Goal: Task Accomplishment & Management: Use online tool/utility

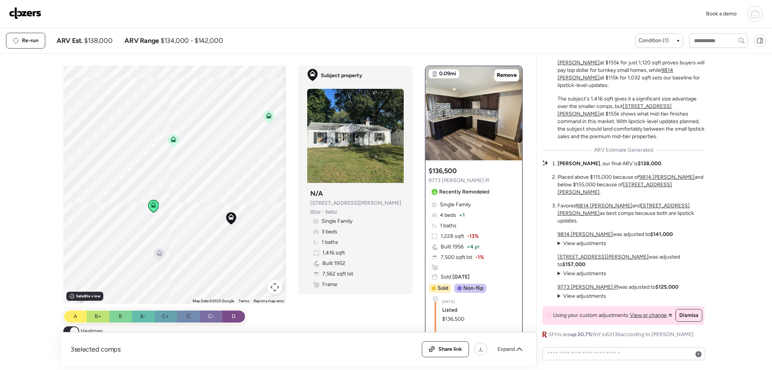
scroll to position [-9, 0]
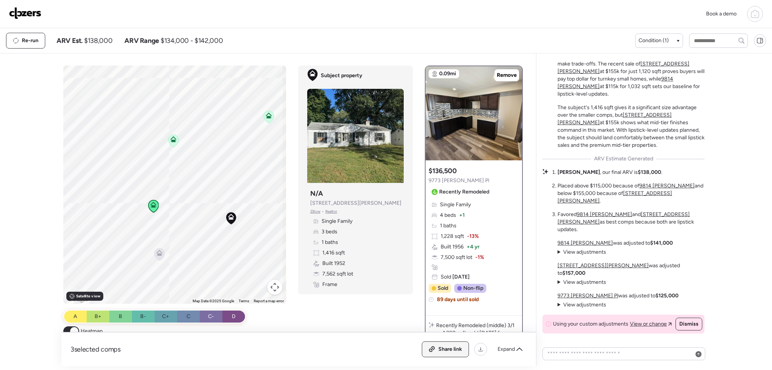
click at [461, 351] on span "Share link" at bounding box center [450, 350] width 24 height 8
drag, startPoint x: 221, startPoint y: 260, endPoint x: 185, endPoint y: 208, distance: 63.4
click at [185, 208] on div "To activate drag with keyboard, press Alt + Enter. Once in keyboard drag state,…" at bounding box center [174, 185] width 223 height 239
click at [660, 34] on div "Condition (1)" at bounding box center [659, 41] width 48 height 14
click at [660, 37] on div "Condition (1)" at bounding box center [659, 41] width 48 height 14
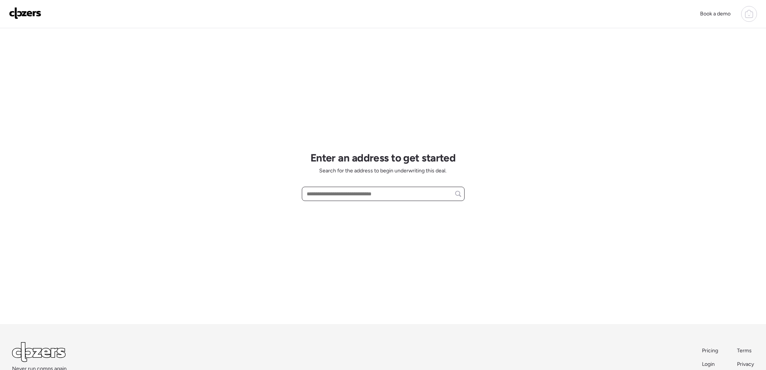
click at [325, 196] on input "text" at bounding box center [383, 194] width 156 height 11
paste input "**********"
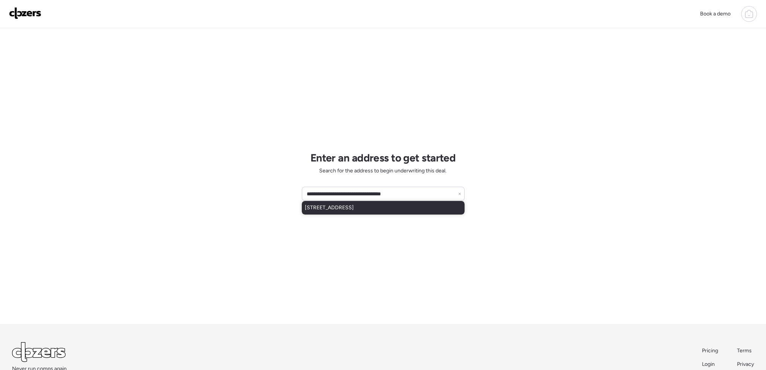
click at [354, 208] on span "10617 Dunkeld Cir, Saint Louis, MO, 63137" at bounding box center [329, 208] width 49 height 8
type input "**********"
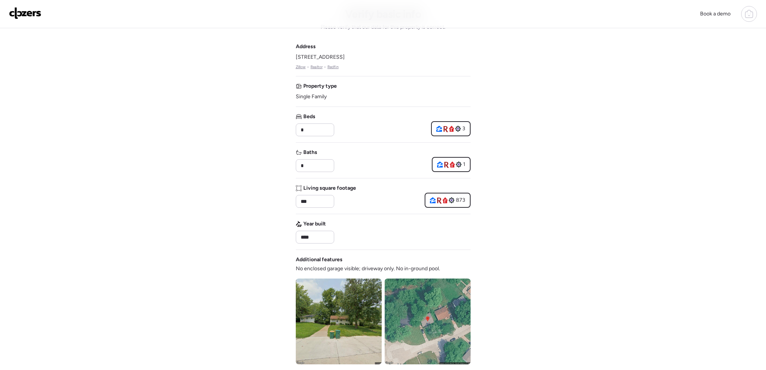
scroll to position [151, 0]
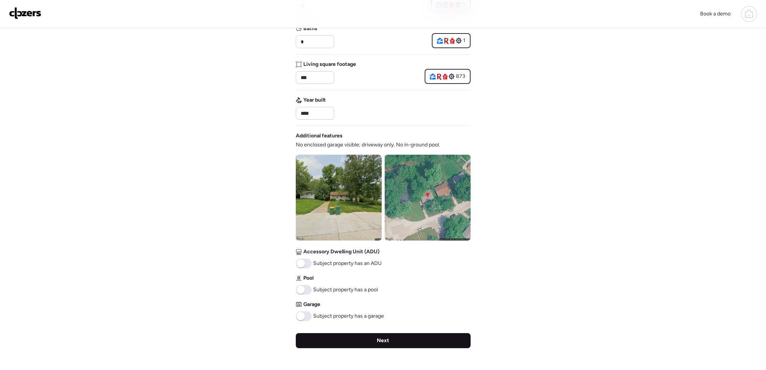
click at [384, 337] on div "Next" at bounding box center [383, 341] width 175 height 15
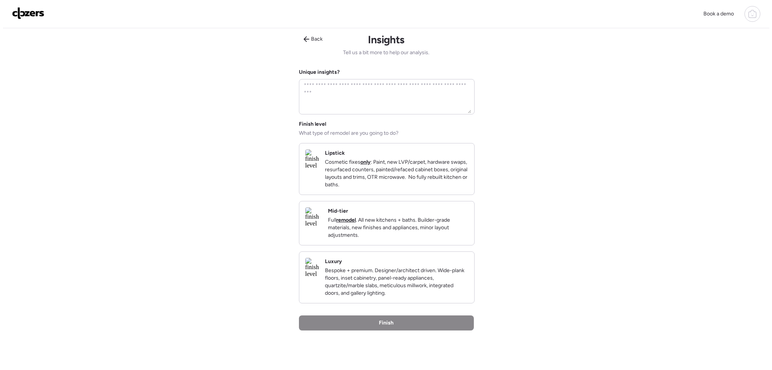
scroll to position [0, 0]
click at [348, 190] on p "Cosmetic fixes only : Paint, new LVP/carpet, hardware swaps, resurfaced counter…" at bounding box center [393, 175] width 143 height 30
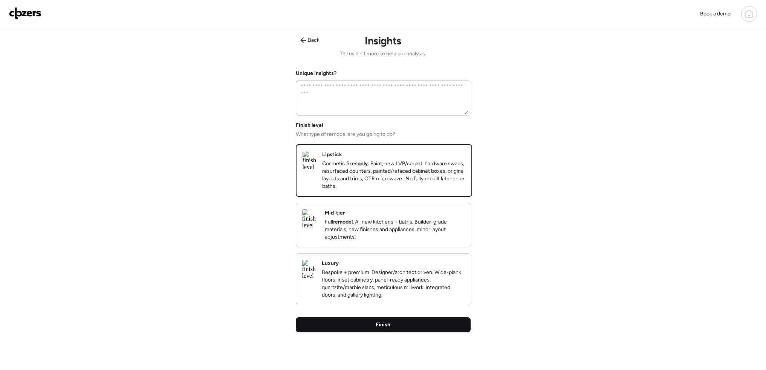
click at [387, 329] on span "Finish" at bounding box center [383, 325] width 15 height 8
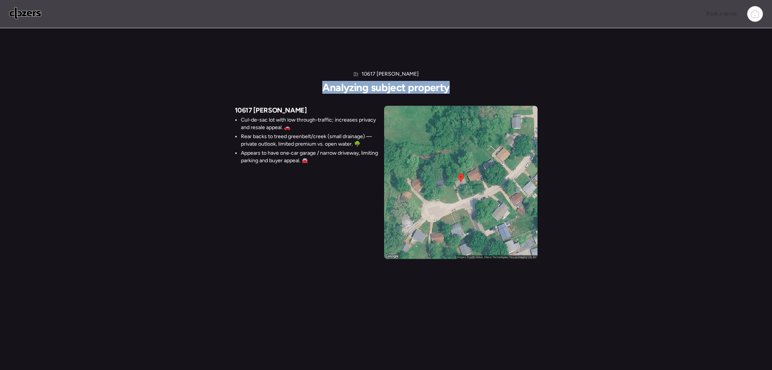
drag, startPoint x: 323, startPoint y: 87, endPoint x: 450, endPoint y: 88, distance: 126.6
click at [450, 88] on div "10617 Dunkeld Cir Analyzing subject property 10617 Dunkeld Cir Cul-de-sac lot w…" at bounding box center [386, 164] width 303 height 189
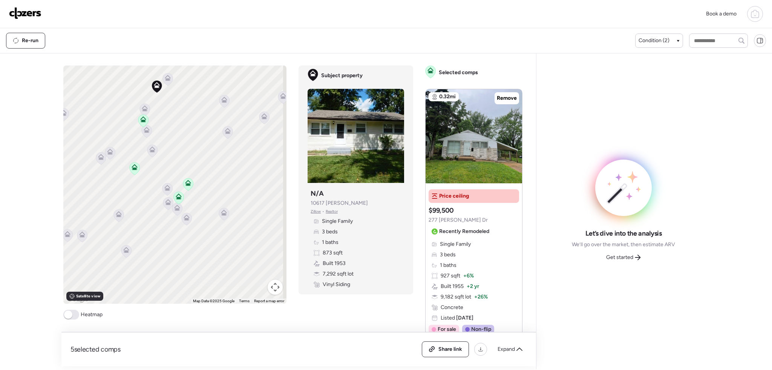
drag, startPoint x: 163, startPoint y: 210, endPoint x: 179, endPoint y: 282, distance: 73.3
click at [179, 282] on div "To activate drag with keyboard, press Alt + Enter. Once in keyboard drag state,…" at bounding box center [174, 185] width 223 height 239
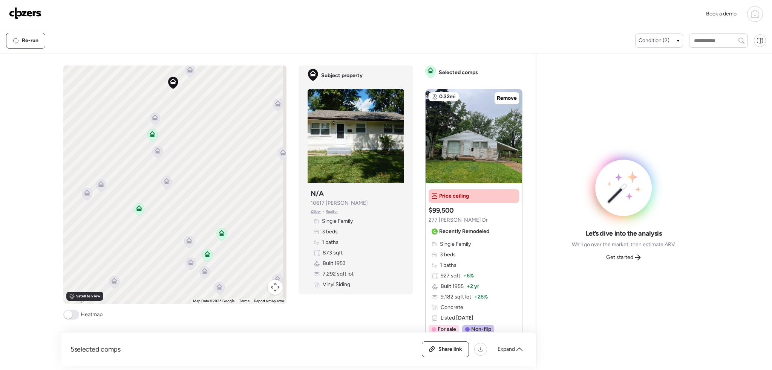
drag, startPoint x: 152, startPoint y: 213, endPoint x: 177, endPoint y: 289, distance: 80.3
click at [177, 289] on div "To activate drag with keyboard, press Alt + Enter. Once in keyboard drag state,…" at bounding box center [174, 185] width 223 height 239
click at [219, 240] on icon at bounding box center [222, 234] width 10 height 12
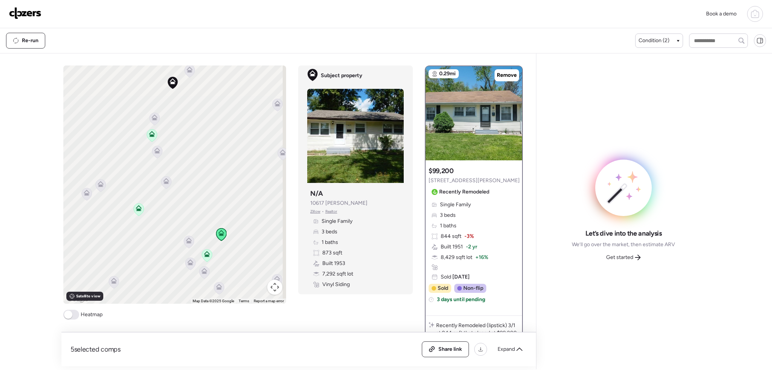
click at [208, 259] on icon at bounding box center [207, 256] width 10 height 12
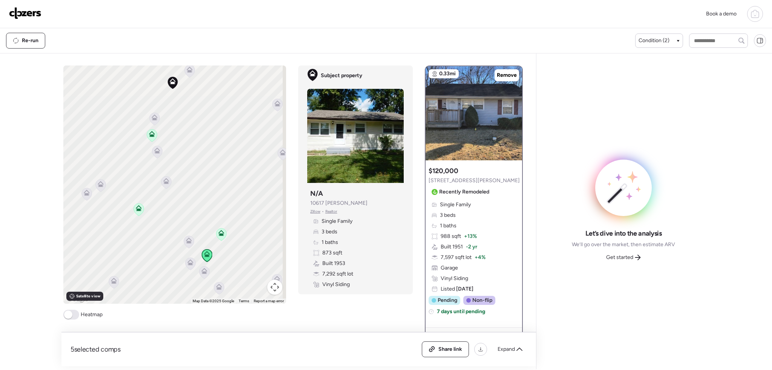
click at [136, 210] on icon at bounding box center [138, 210] width 5 height 2
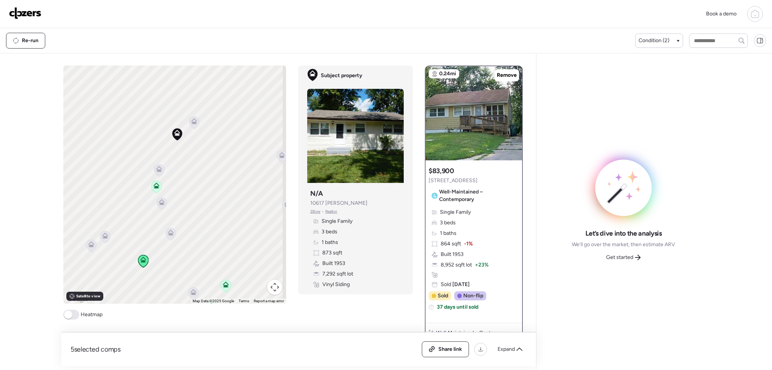
drag, startPoint x: 202, startPoint y: 123, endPoint x: 207, endPoint y: 173, distance: 50.3
click at [207, 173] on div "To activate drag with keyboard, press Alt + Enter. Once in keyboard drag state,…" at bounding box center [174, 185] width 223 height 239
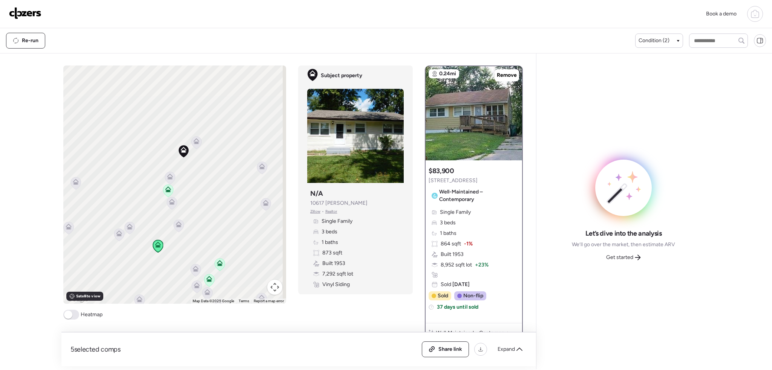
drag, startPoint x: 223, startPoint y: 261, endPoint x: 209, endPoint y: 230, distance: 34.1
click at [209, 230] on div "To activate drag with keyboard, press Alt + Enter. Once in keyboard drag state,…" at bounding box center [174, 185] width 223 height 239
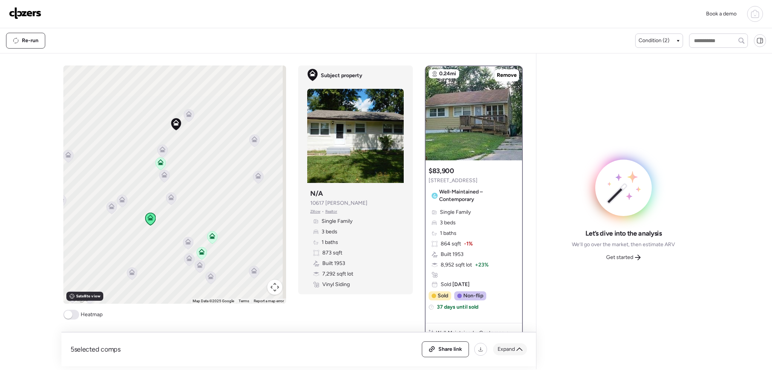
click at [504, 349] on span "Expand" at bounding box center [506, 350] width 17 height 8
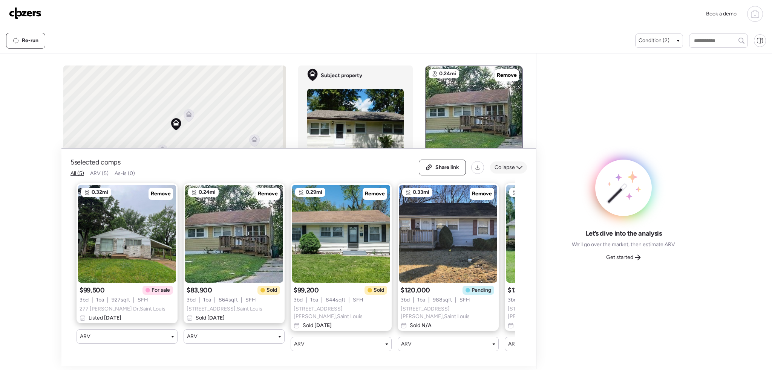
click at [502, 169] on span "Collapse" at bounding box center [504, 168] width 20 height 8
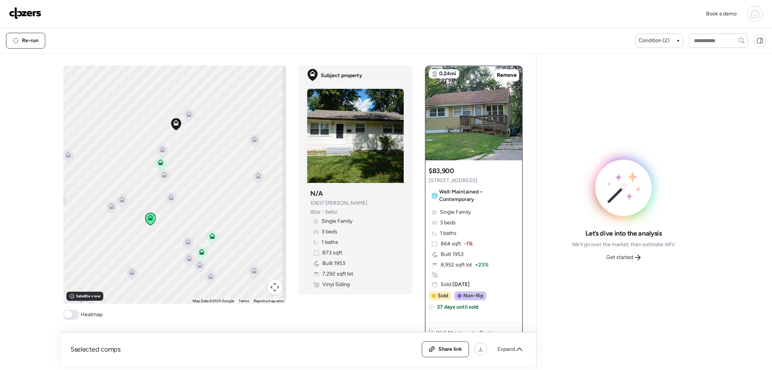
click at [156, 168] on icon at bounding box center [161, 164] width 10 height 12
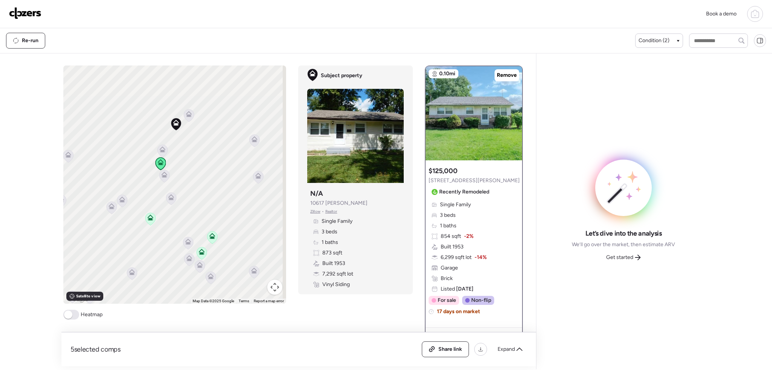
click at [210, 237] on icon at bounding box center [212, 238] width 5 height 2
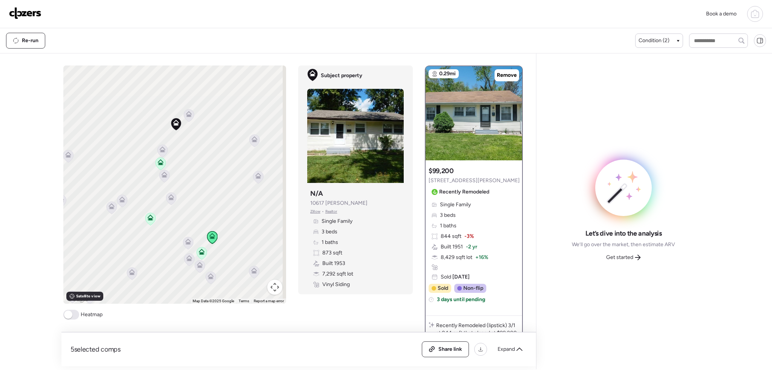
click at [200, 253] on icon at bounding box center [201, 254] width 5 height 2
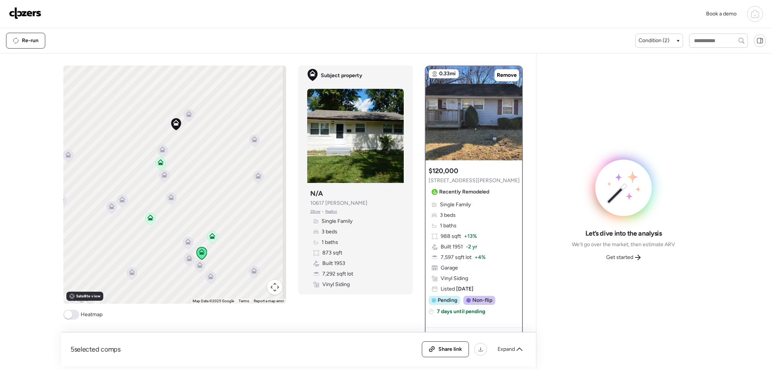
click at [159, 152] on icon at bounding box center [162, 150] width 6 height 6
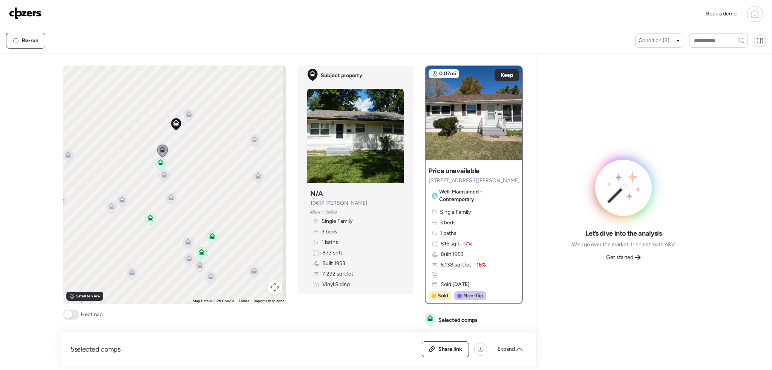
click at [189, 115] on icon at bounding box center [189, 114] width 6 height 6
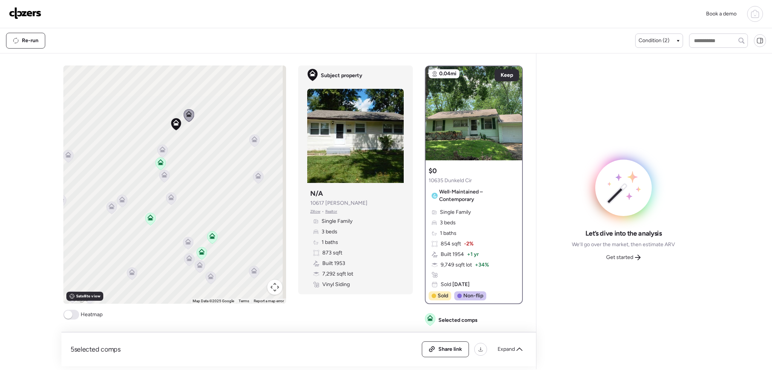
click at [148, 218] on icon at bounding box center [151, 216] width 6 height 3
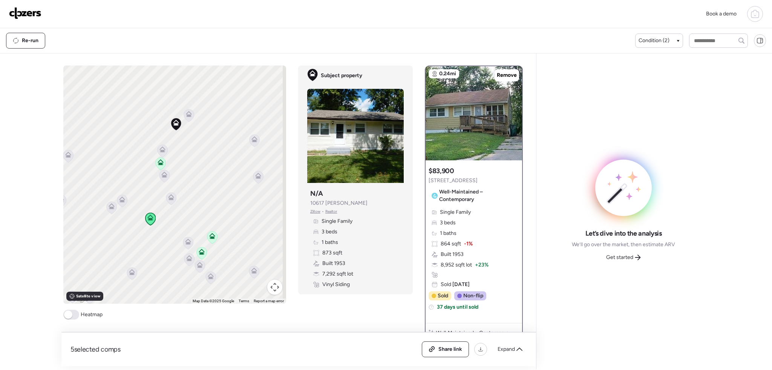
click at [165, 179] on icon at bounding box center [164, 176] width 10 height 12
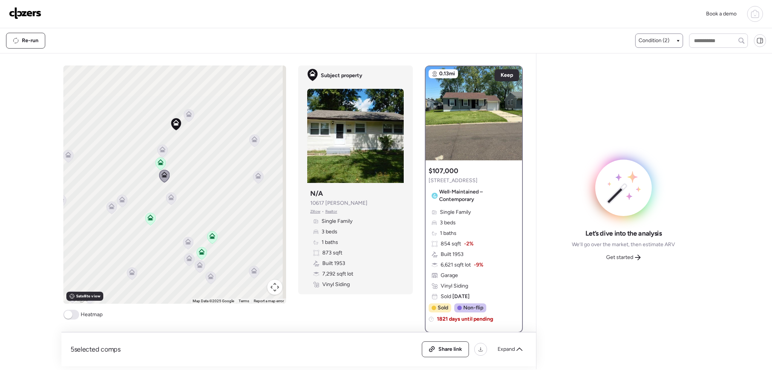
click at [661, 38] on span "Condition (2)" at bounding box center [653, 41] width 31 height 8
click at [641, 85] on div at bounding box center [642, 86] width 5 height 5
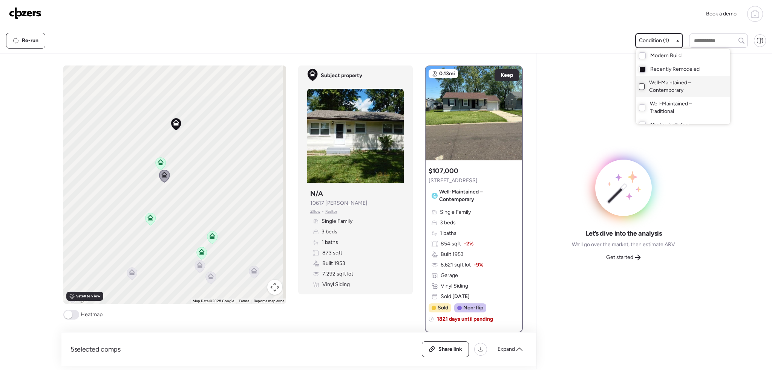
click at [659, 33] on div at bounding box center [386, 164] width 772 height 370
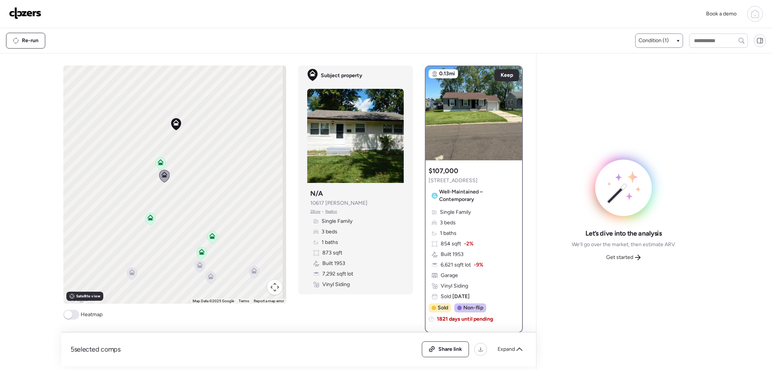
click at [150, 223] on icon at bounding box center [150, 219] width 10 height 12
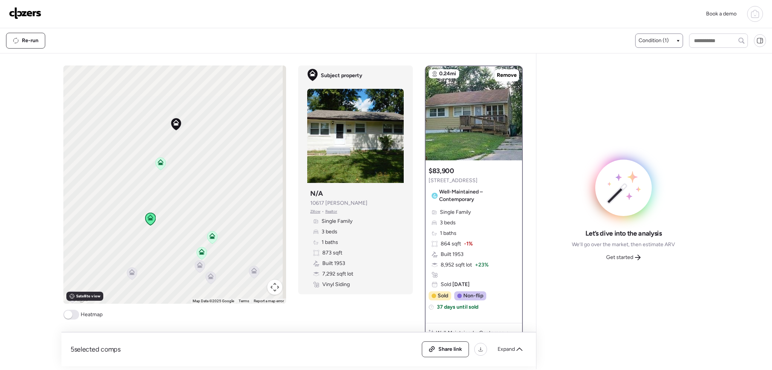
click at [201, 256] on icon at bounding box center [202, 253] width 10 height 12
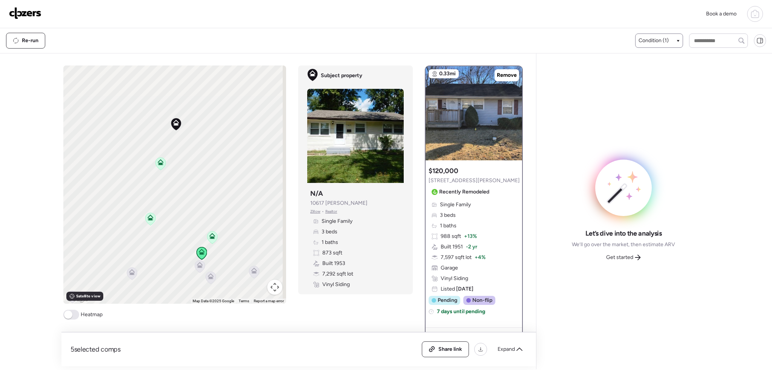
click at [209, 236] on icon at bounding box center [212, 236] width 6 height 6
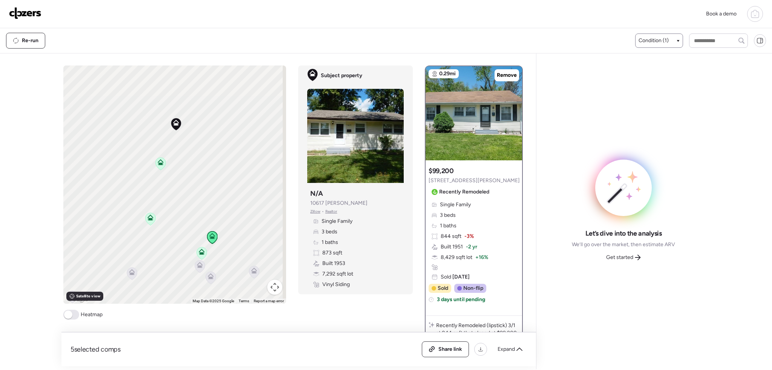
click at [201, 256] on icon at bounding box center [202, 253] width 10 height 12
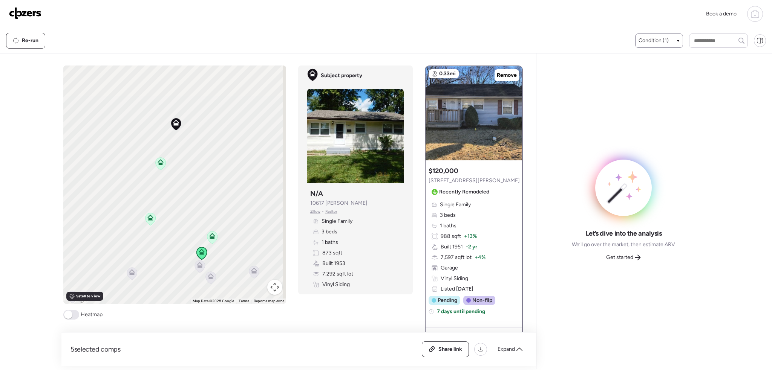
click at [149, 222] on icon at bounding box center [150, 219] width 10 height 12
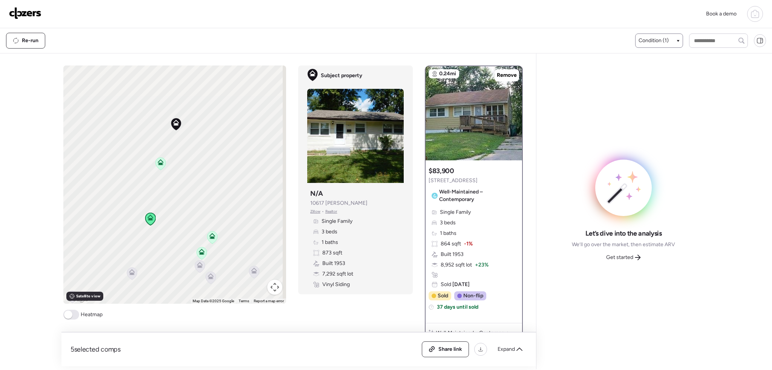
click at [162, 162] on icon at bounding box center [161, 164] width 10 height 12
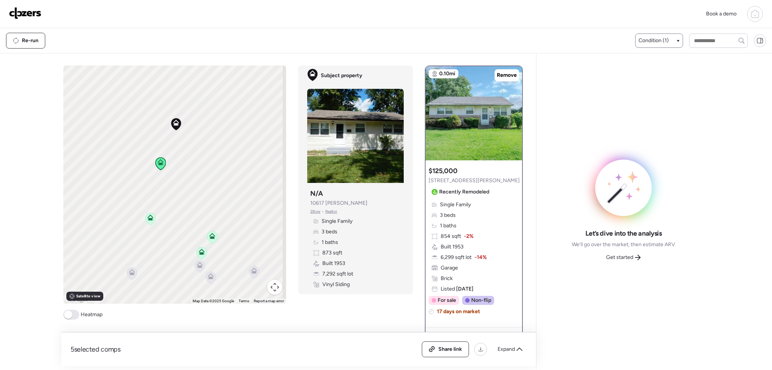
click at [151, 222] on icon at bounding box center [150, 219] width 10 height 12
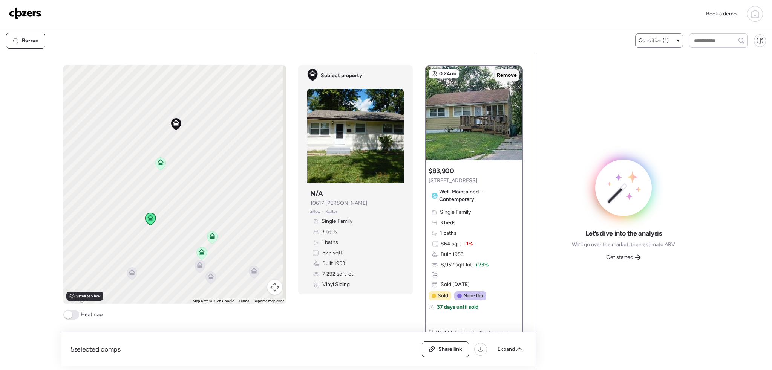
click at [501, 73] on span "Remove" at bounding box center [507, 76] width 20 height 8
click at [159, 165] on icon at bounding box center [161, 164] width 10 height 12
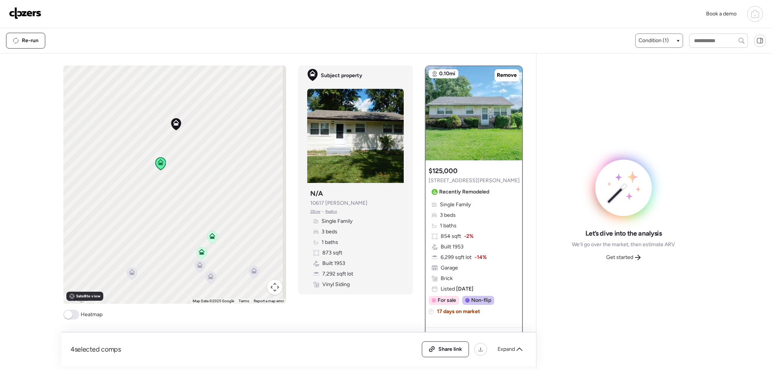
click at [204, 257] on icon at bounding box center [201, 253] width 11 height 13
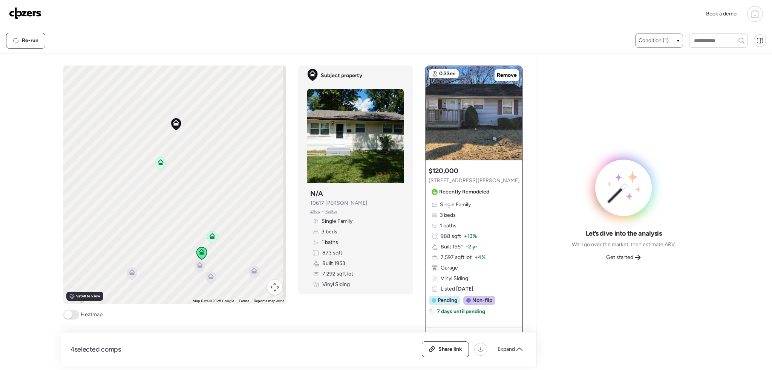
click at [199, 264] on icon at bounding box center [200, 263] width 6 height 3
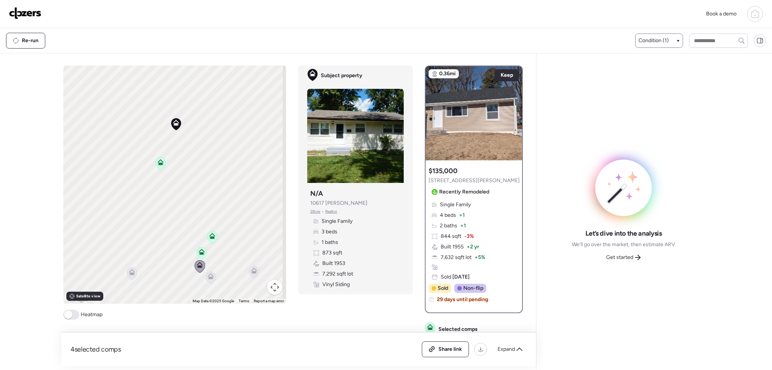
click at [210, 238] on icon at bounding box center [212, 238] width 5 height 2
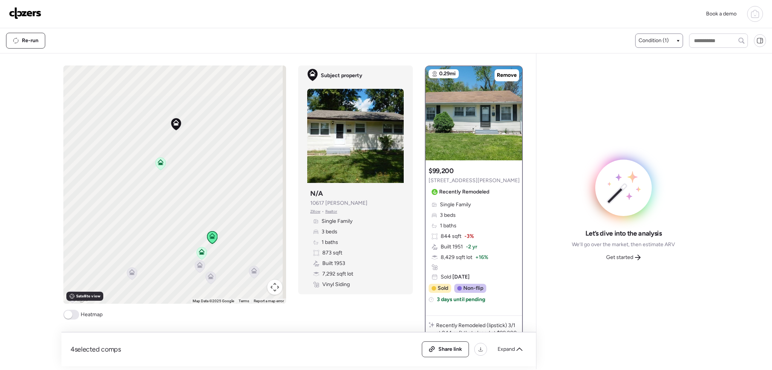
click at [199, 255] on icon at bounding box center [202, 253] width 10 height 12
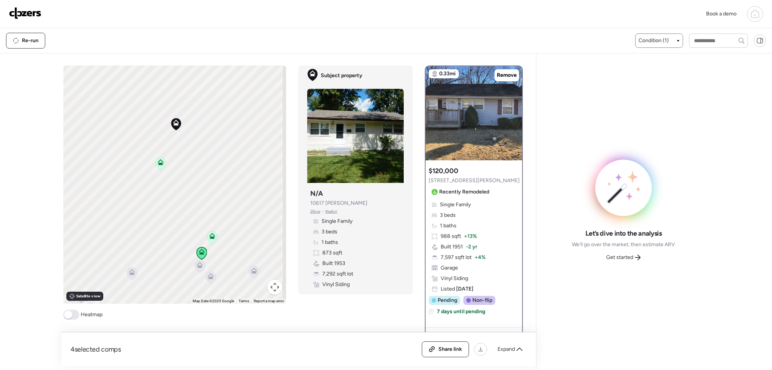
click at [199, 251] on icon at bounding box center [202, 252] width 6 height 6
click at [210, 238] on icon at bounding box center [212, 238] width 5 height 2
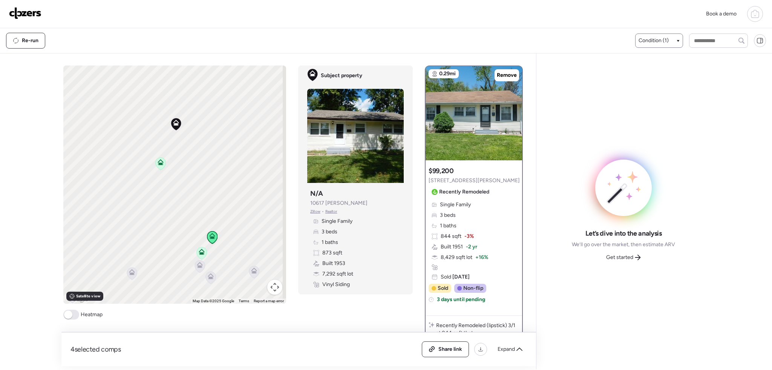
click at [201, 251] on icon at bounding box center [202, 252] width 6 height 6
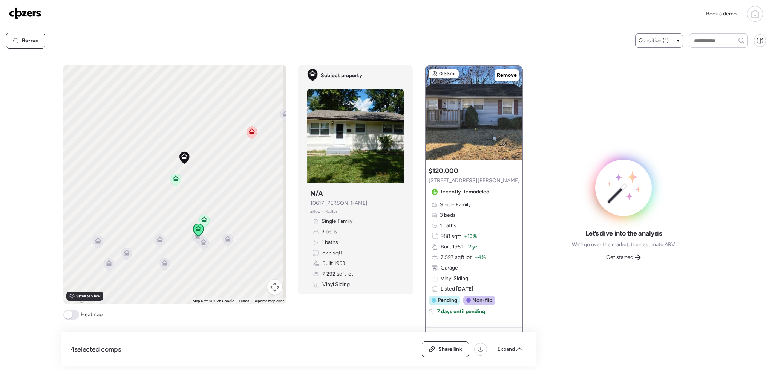
click at [251, 136] on icon at bounding box center [252, 133] width 10 height 12
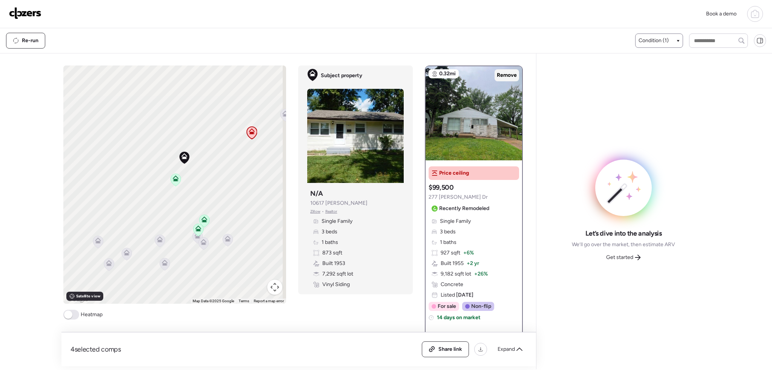
click at [505, 72] on span "Remove" at bounding box center [507, 76] width 20 height 8
click at [615, 255] on span "Get started" at bounding box center [619, 258] width 27 height 8
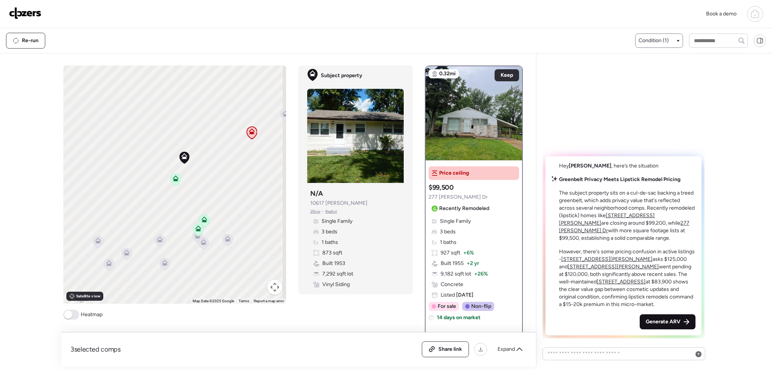
click at [662, 322] on span "Generate ARV" at bounding box center [663, 322] width 35 height 8
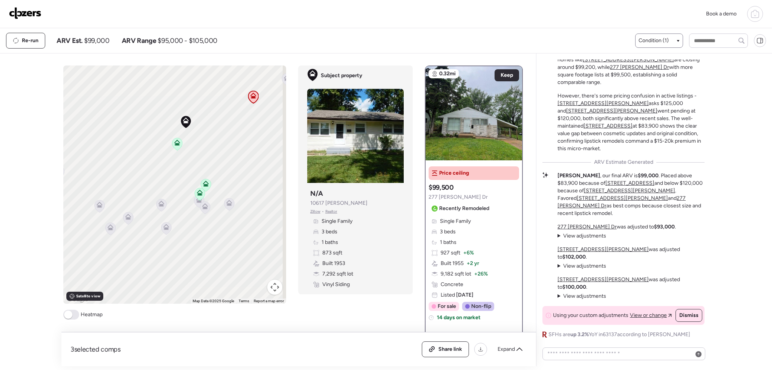
drag, startPoint x: 212, startPoint y: 258, endPoint x: 213, endPoint y: 221, distance: 36.9
click at [214, 225] on div "To activate drag with keyboard, press Alt + Enter. Once in keyboard drag state,…" at bounding box center [174, 185] width 223 height 239
click at [204, 207] on icon at bounding box center [205, 206] width 5 height 2
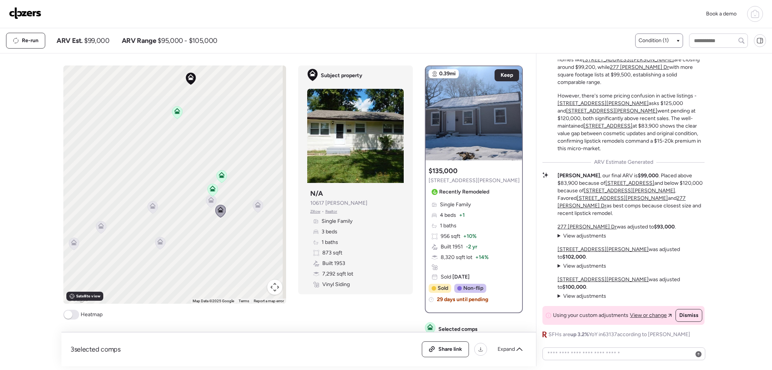
drag, startPoint x: 180, startPoint y: 166, endPoint x: 179, endPoint y: 180, distance: 14.0
click at [179, 180] on div "To activate drag with keyboard, press Alt + Enter. Once in keyboard drag state,…" at bounding box center [174, 185] width 223 height 239
click at [220, 189] on icon at bounding box center [221, 187] width 10 height 12
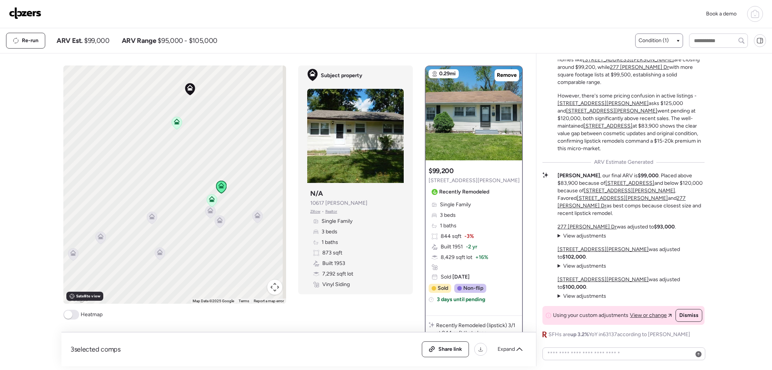
click at [210, 197] on icon at bounding box center [212, 199] width 6 height 6
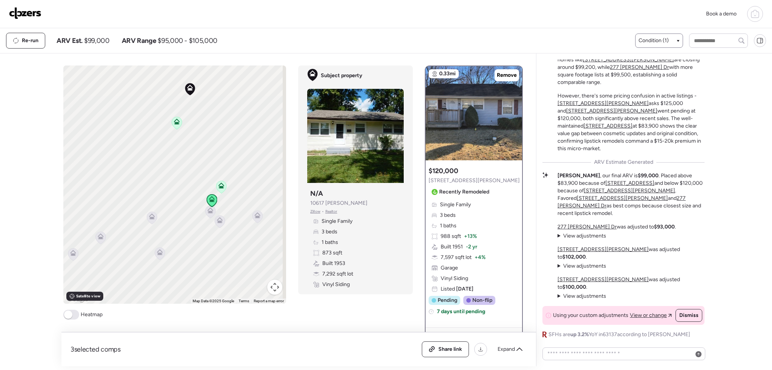
click at [207, 210] on icon at bounding box center [210, 211] width 6 height 6
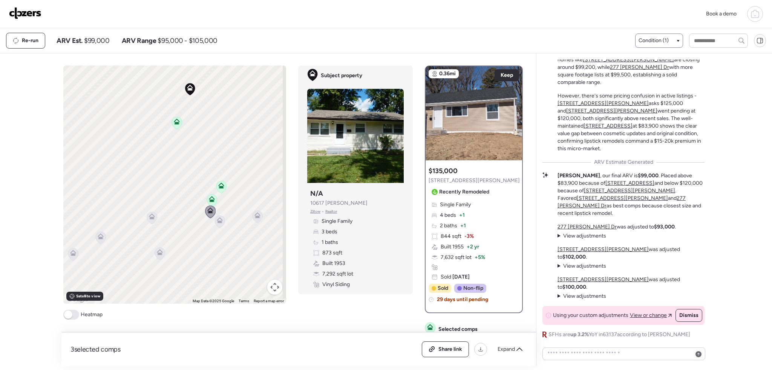
click at [216, 225] on icon at bounding box center [220, 222] width 10 height 12
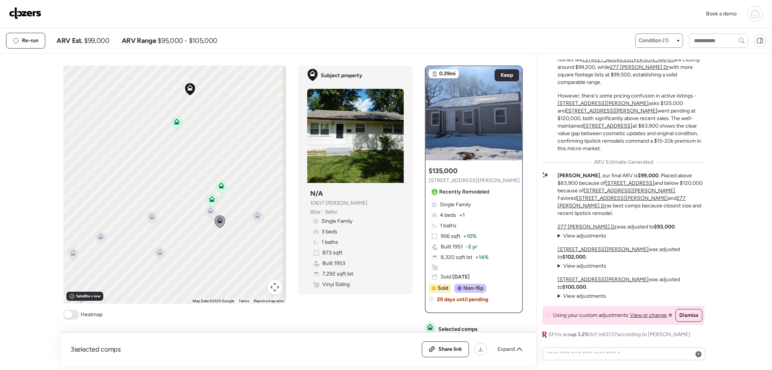
click at [151, 219] on icon at bounding box center [152, 218] width 5 height 2
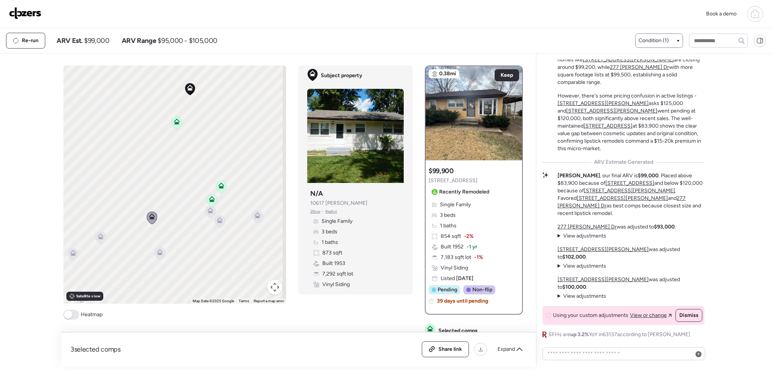
click at [157, 253] on icon at bounding box center [160, 253] width 6 height 6
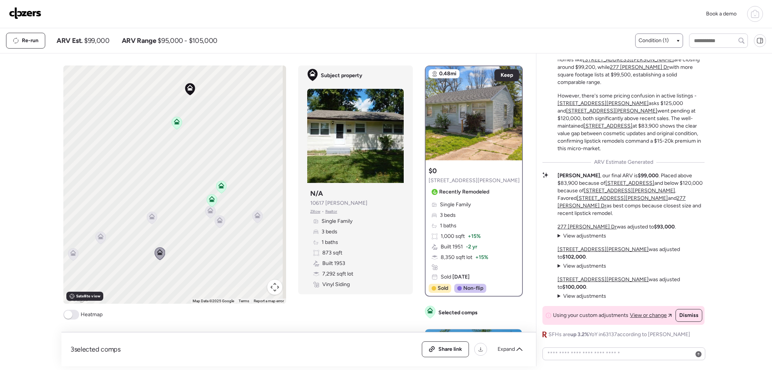
click at [209, 215] on icon at bounding box center [210, 212] width 10 height 12
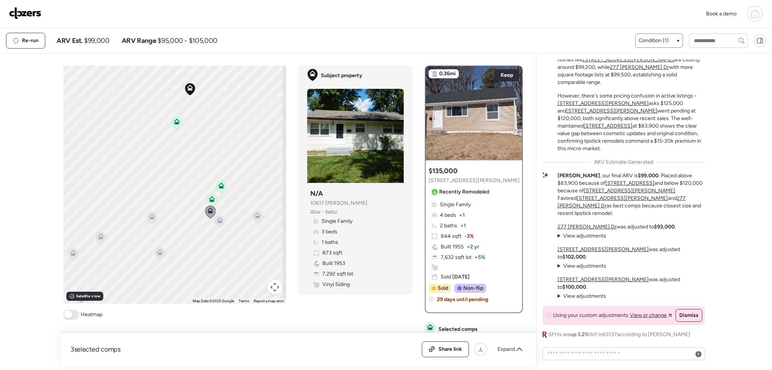
click at [218, 221] on icon at bounding box center [220, 220] width 6 height 6
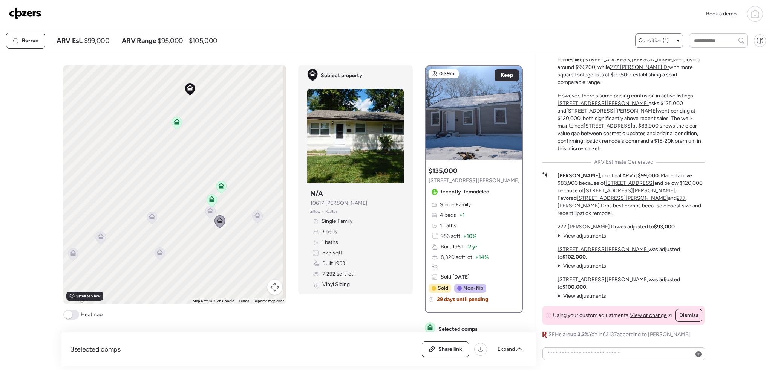
click at [258, 218] on icon at bounding box center [257, 216] width 6 height 6
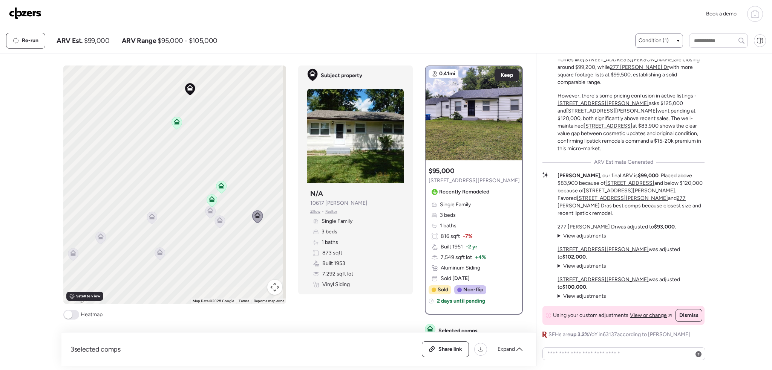
click at [220, 189] on icon at bounding box center [221, 187] width 10 height 12
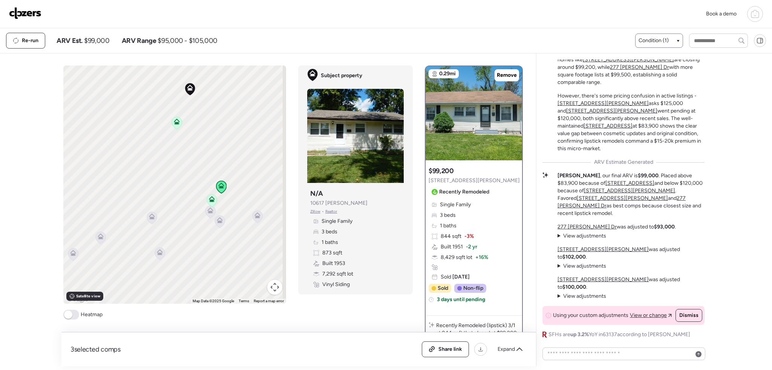
click at [175, 123] on icon at bounding box center [177, 123] width 5 height 2
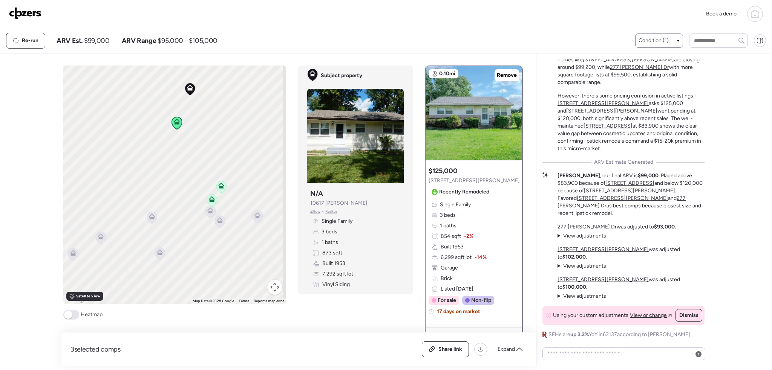
click at [220, 188] on icon at bounding box center [221, 187] width 5 height 2
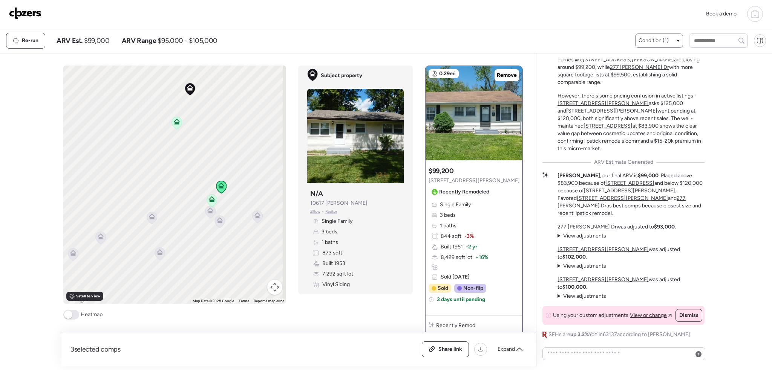
click at [208, 204] on icon at bounding box center [212, 200] width 10 height 12
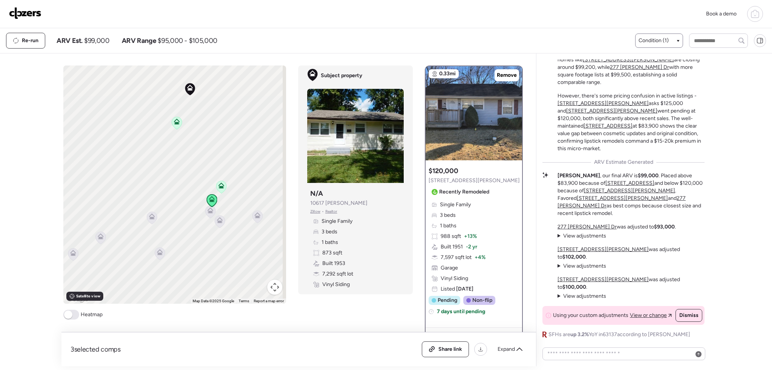
click at [208, 210] on icon at bounding box center [210, 211] width 6 height 6
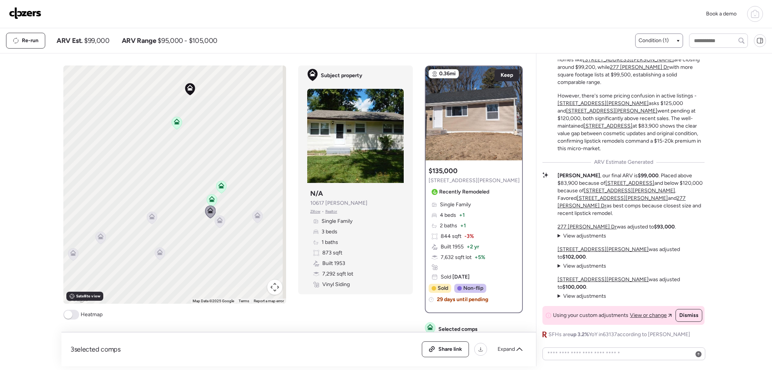
click at [218, 221] on icon at bounding box center [219, 222] width 5 height 2
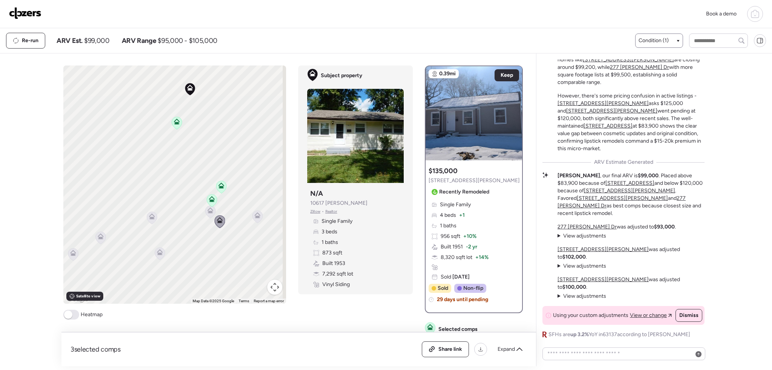
click at [255, 217] on icon at bounding box center [257, 217] width 5 height 2
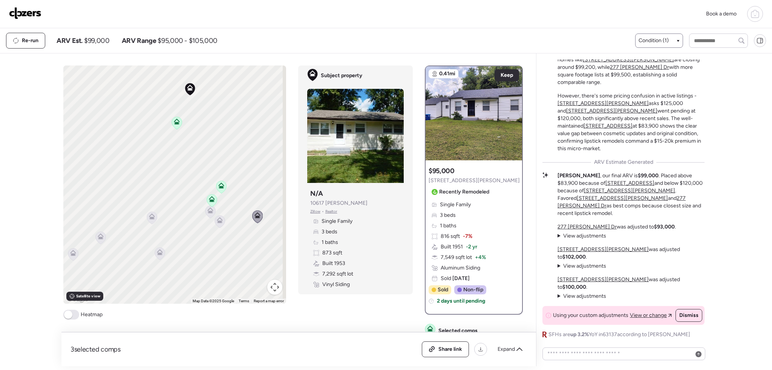
click at [223, 191] on icon at bounding box center [221, 187] width 10 height 12
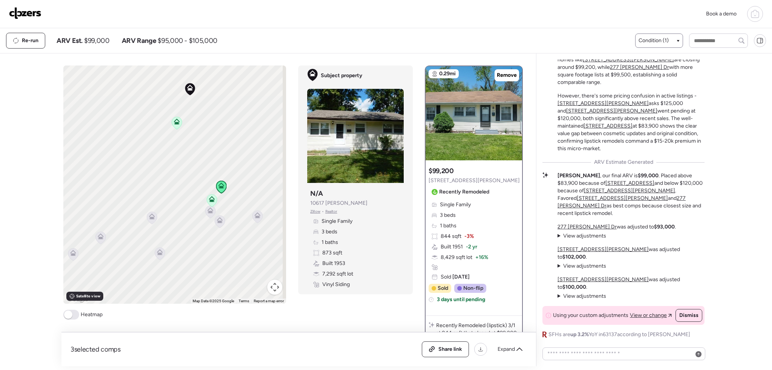
click at [176, 127] on icon at bounding box center [177, 123] width 10 height 12
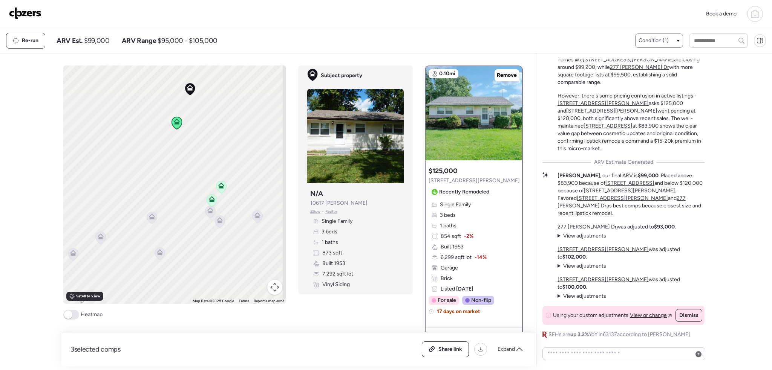
click at [153, 219] on icon at bounding box center [152, 218] width 10 height 12
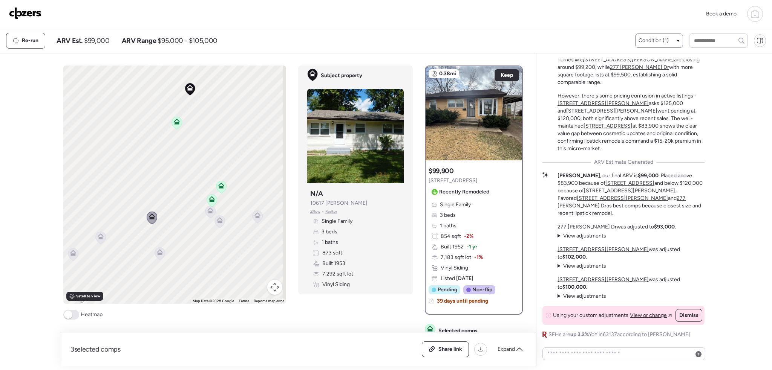
click at [158, 257] on icon at bounding box center [160, 254] width 10 height 12
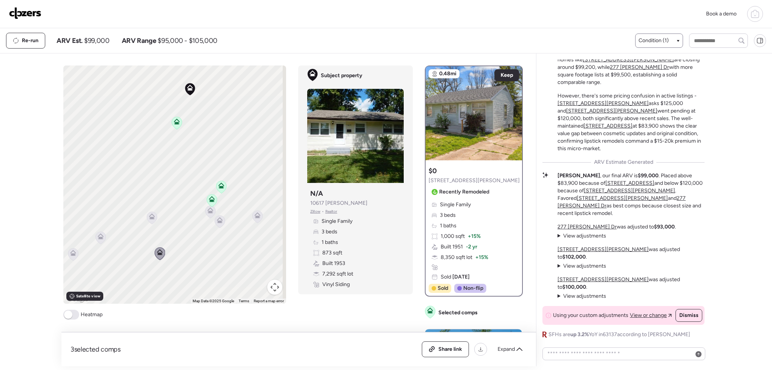
click at [98, 236] on icon at bounding box center [101, 237] width 6 height 6
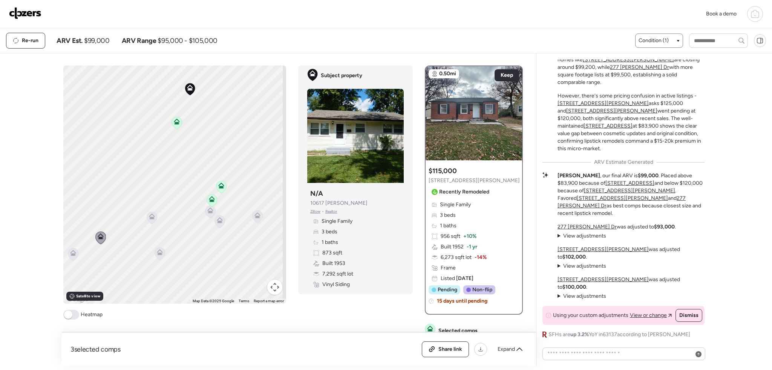
drag, startPoint x: 221, startPoint y: 187, endPoint x: 219, endPoint y: 193, distance: 6.6
click at [221, 187] on icon at bounding box center [221, 187] width 5 height 2
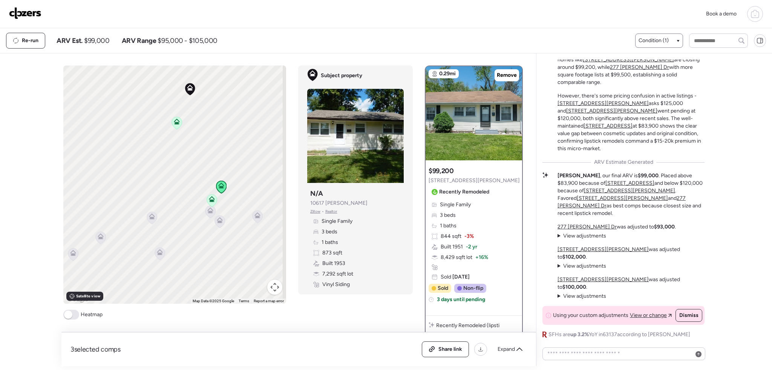
click at [209, 198] on icon at bounding box center [212, 199] width 6 height 6
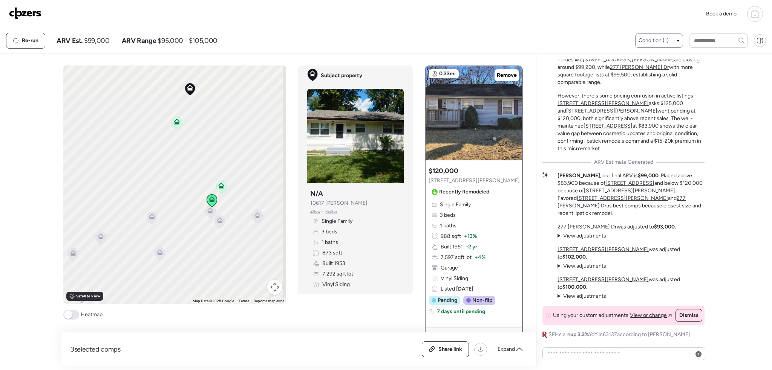
click at [208, 210] on icon at bounding box center [211, 209] width 6 height 3
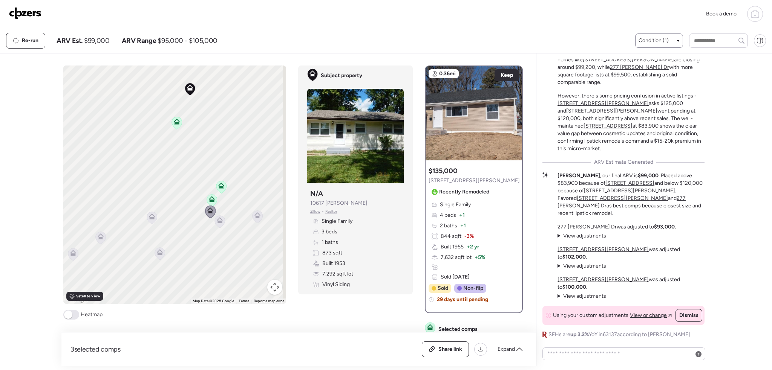
click at [754, 12] on icon at bounding box center [754, 13] width 9 height 9
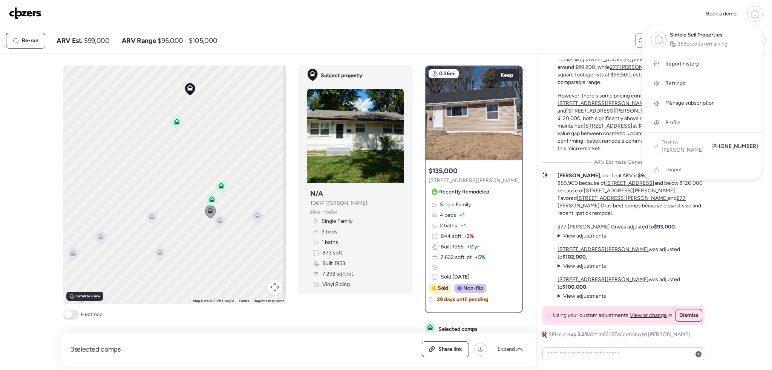
click at [694, 65] on span "Report history" at bounding box center [682, 64] width 34 height 8
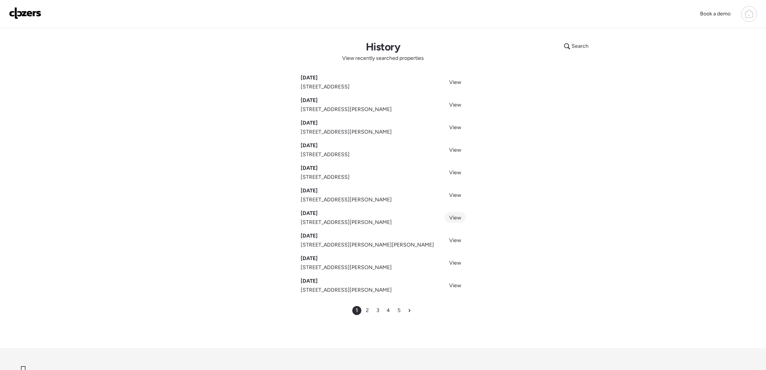
click at [457, 217] on span "View" at bounding box center [455, 218] width 12 height 6
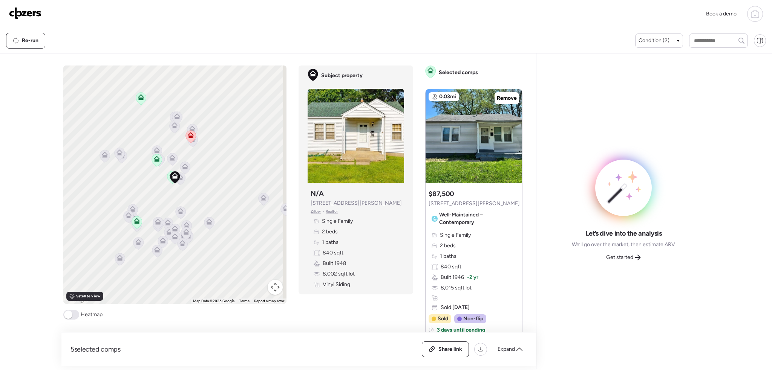
click at [67, 315] on span at bounding box center [68, 315] width 8 height 8
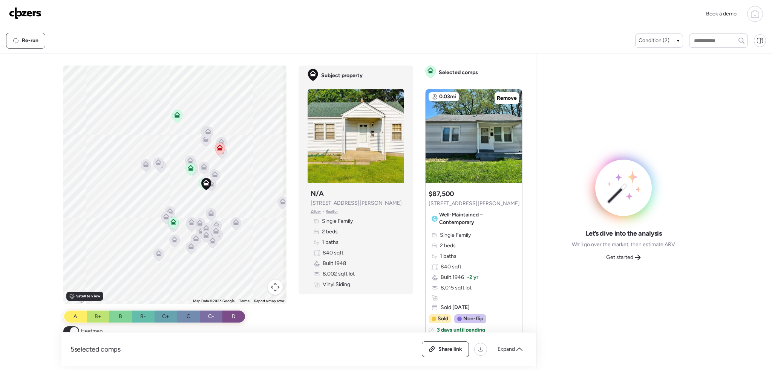
drag, startPoint x: 200, startPoint y: 256, endPoint x: 239, endPoint y: 254, distance: 39.7
click at [239, 254] on div "To activate drag with keyboard, press Alt + Enter. Once in keyboard drag state,…" at bounding box center [174, 185] width 223 height 239
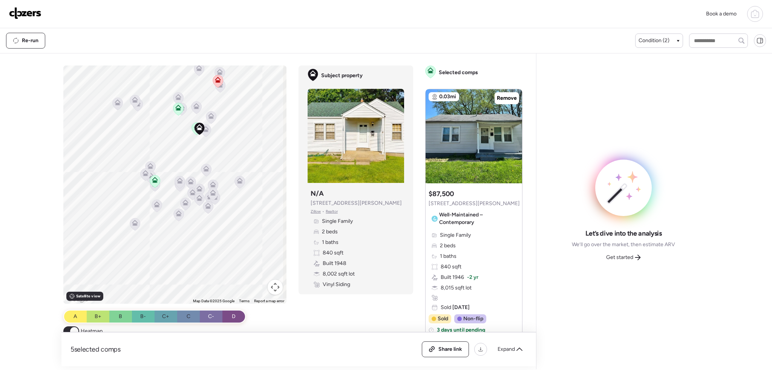
drag, startPoint x: 229, startPoint y: 210, endPoint x: 214, endPoint y: 156, distance: 56.7
click at [214, 156] on div "To activate drag with keyboard, press Alt + Enter. Once in keyboard drag state,…" at bounding box center [174, 185] width 223 height 239
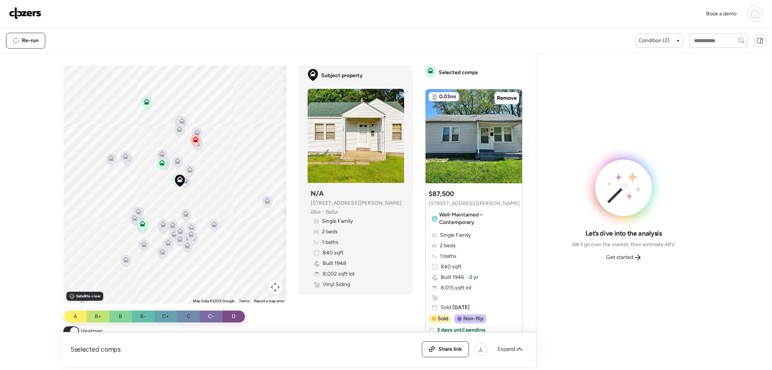
drag, startPoint x: 218, startPoint y: 177, endPoint x: 186, endPoint y: 204, distance: 42.5
click at [186, 204] on div "To activate drag with keyboard, press Alt + Enter. Once in keyboard drag state,…" at bounding box center [174, 185] width 223 height 239
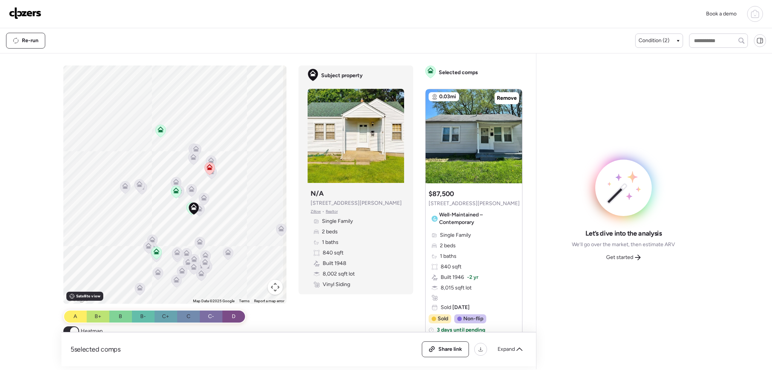
drag, startPoint x: 208, startPoint y: 204, endPoint x: 223, endPoint y: 229, distance: 29.2
click at [223, 230] on div "To activate drag with keyboard, press Alt + Enter. Once in keyboard drag state,…" at bounding box center [174, 185] width 223 height 239
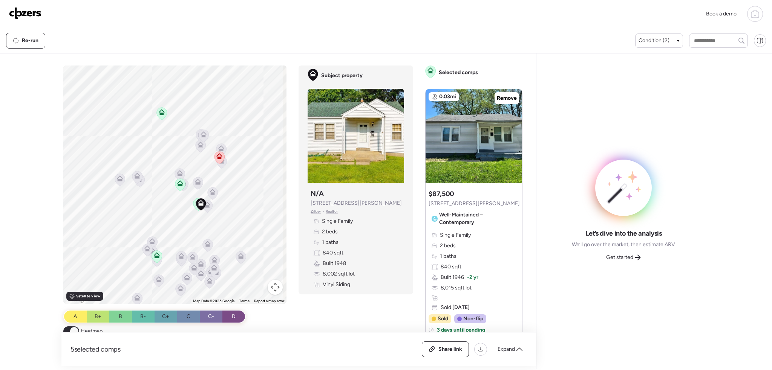
drag, startPoint x: 198, startPoint y: 229, endPoint x: 211, endPoint y: 226, distance: 13.3
click at [211, 226] on div "To activate drag with keyboard, press Alt + Enter. Once in keyboard drag state,…" at bounding box center [174, 185] width 223 height 239
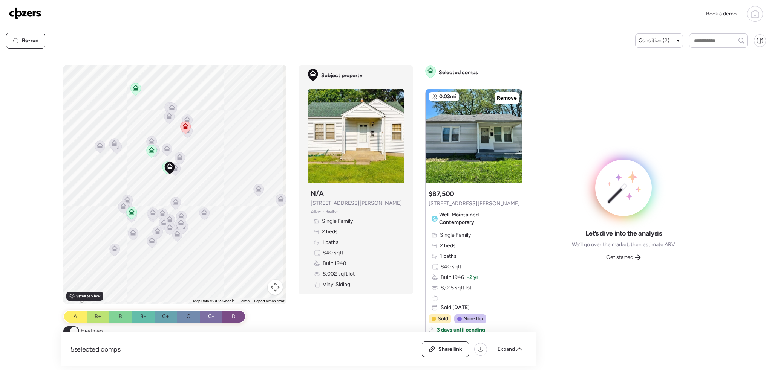
drag, startPoint x: 224, startPoint y: 231, endPoint x: 192, endPoint y: 192, distance: 50.6
click at [192, 192] on div "To activate drag with keyboard, press Alt + Enter. Once in keyboard drag state,…" at bounding box center [174, 185] width 223 height 239
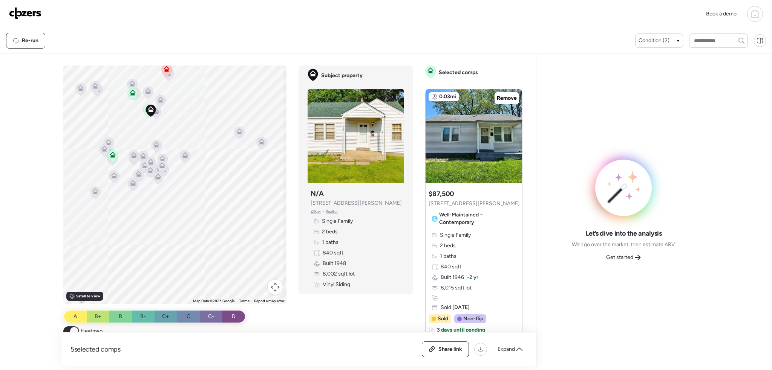
drag, startPoint x: 215, startPoint y: 246, endPoint x: 191, endPoint y: 190, distance: 61.3
click at [191, 190] on div "To activate drag with keyboard, press Alt + Enter. Once in keyboard drag state,…" at bounding box center [174, 185] width 223 height 239
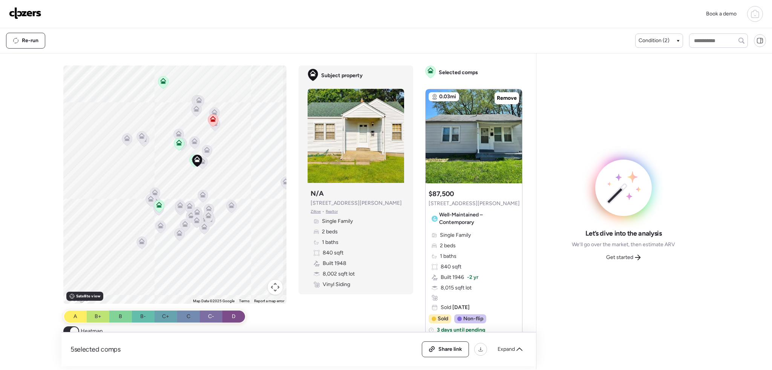
drag, startPoint x: 189, startPoint y: 195, endPoint x: 213, endPoint y: 213, distance: 29.9
click at [236, 245] on div "To activate drag with keyboard, press Alt + Enter. Once in keyboard drag state,…" at bounding box center [174, 185] width 223 height 239
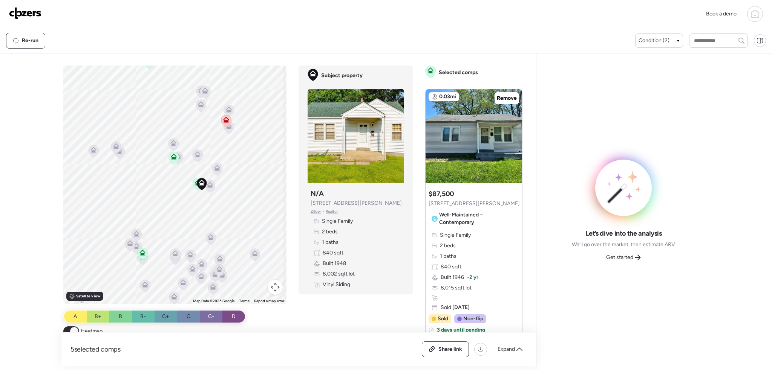
drag, startPoint x: 191, startPoint y: 179, endPoint x: 196, endPoint y: 212, distance: 33.2
click at [196, 212] on div "To activate drag with keyboard, press Alt + Enter. Once in keyboard drag state,…" at bounding box center [174, 185] width 223 height 239
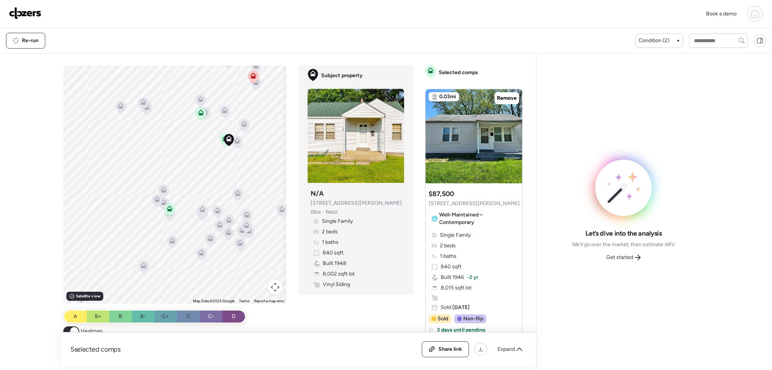
drag, startPoint x: 256, startPoint y: 220, endPoint x: 297, endPoint y: 169, distance: 65.9
click at [297, 169] on div "To activate drag with keyboard, press Alt + Enter. Once in keyboard drag state,…" at bounding box center [294, 216] width 462 height 301
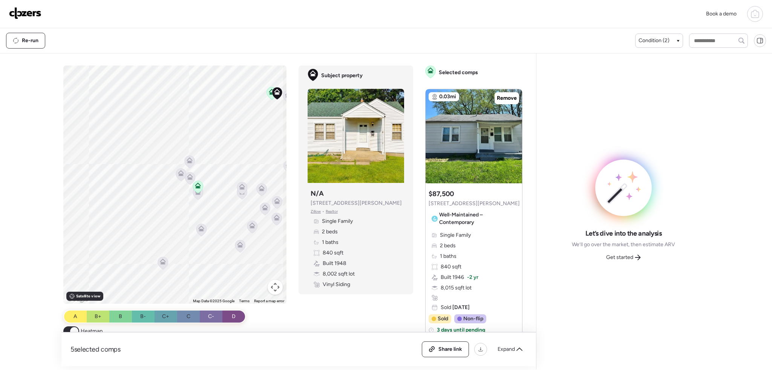
drag, startPoint x: 194, startPoint y: 207, endPoint x: 214, endPoint y: 186, distance: 28.5
click at [214, 186] on div "To activate drag with keyboard, press Alt + Enter. Once in keyboard drag state,…" at bounding box center [174, 185] width 223 height 239
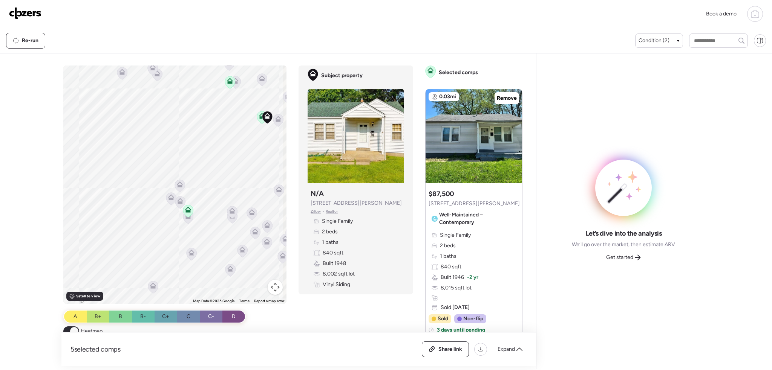
drag, startPoint x: 213, startPoint y: 184, endPoint x: 202, endPoint y: 200, distance: 19.8
click at [196, 207] on div "To activate drag with keyboard, press Alt + Enter. Once in keyboard drag state,…" at bounding box center [174, 185] width 223 height 239
click at [659, 45] on div "Condition (2)" at bounding box center [659, 41] width 48 height 14
click at [662, 36] on div "Condition (2)" at bounding box center [659, 41] width 48 height 14
click at [672, 41] on div "Condition (2)" at bounding box center [658, 41] width 41 height 8
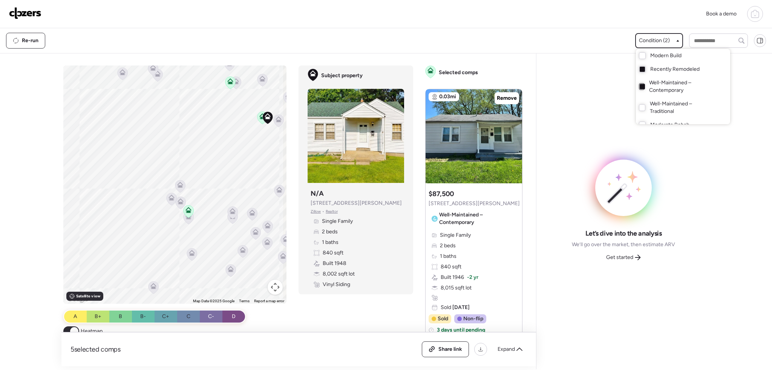
click at [640, 85] on div at bounding box center [642, 86] width 5 height 5
click at [579, 95] on div at bounding box center [386, 164] width 772 height 370
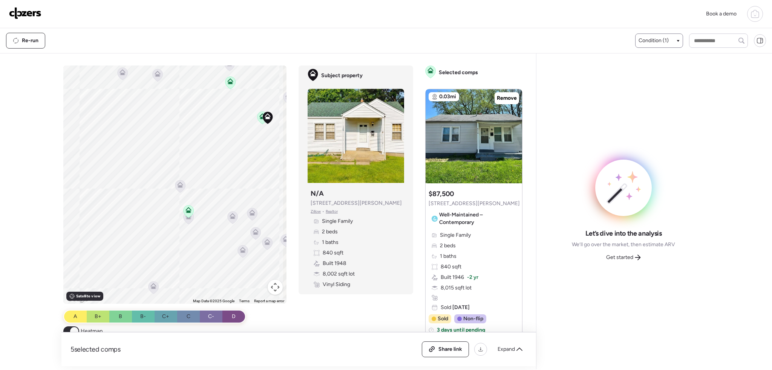
click at [177, 185] on icon at bounding box center [180, 185] width 6 height 6
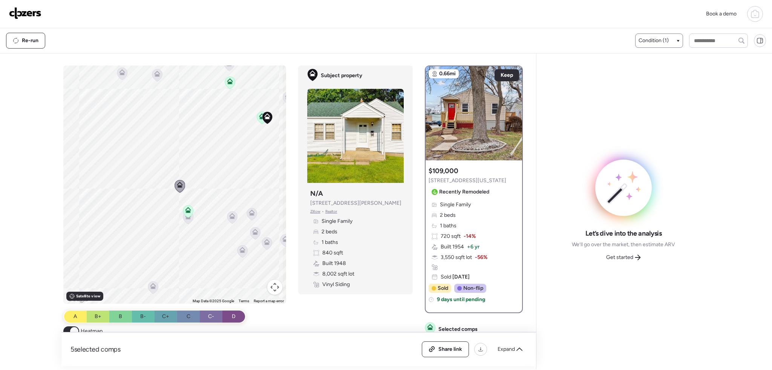
click at [188, 210] on icon at bounding box center [188, 208] width 6 height 3
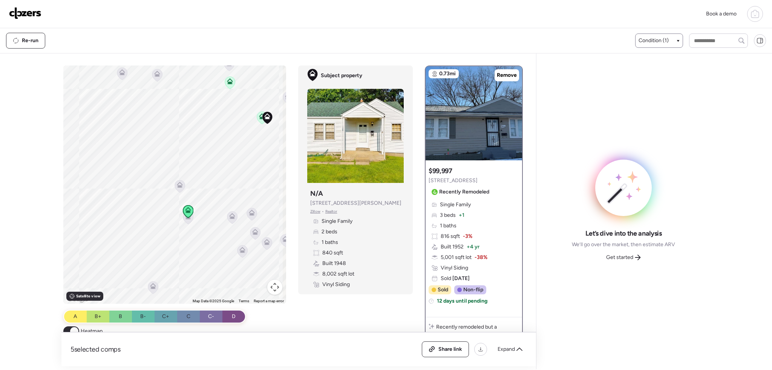
click at [187, 220] on icon at bounding box center [188, 218] width 10 height 12
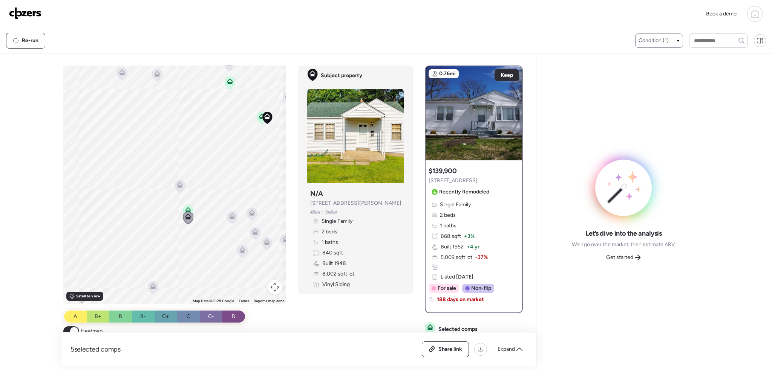
click at [188, 208] on icon at bounding box center [188, 210] width 6 height 6
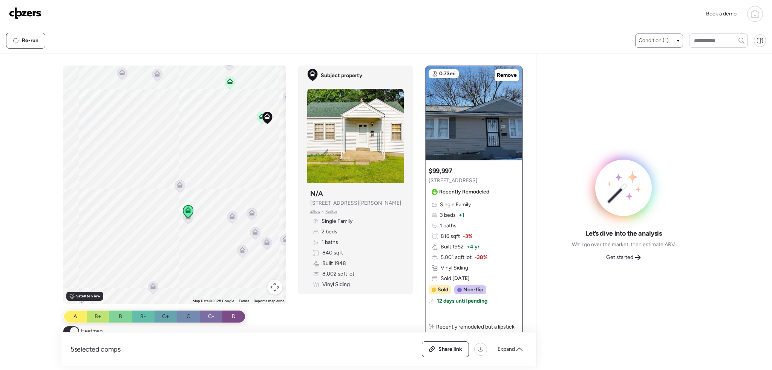
click at [187, 221] on icon at bounding box center [188, 218] width 10 height 12
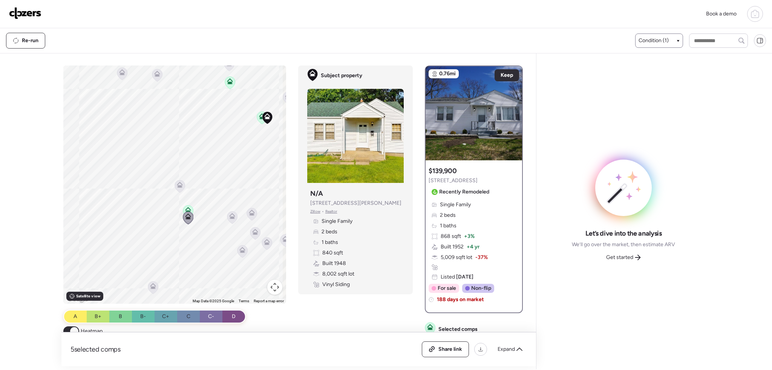
click at [230, 217] on icon at bounding box center [232, 218] width 5 height 2
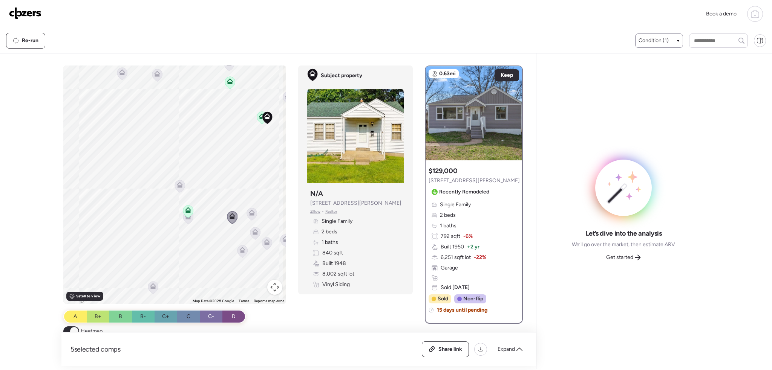
click at [248, 217] on icon at bounding box center [252, 214] width 10 height 12
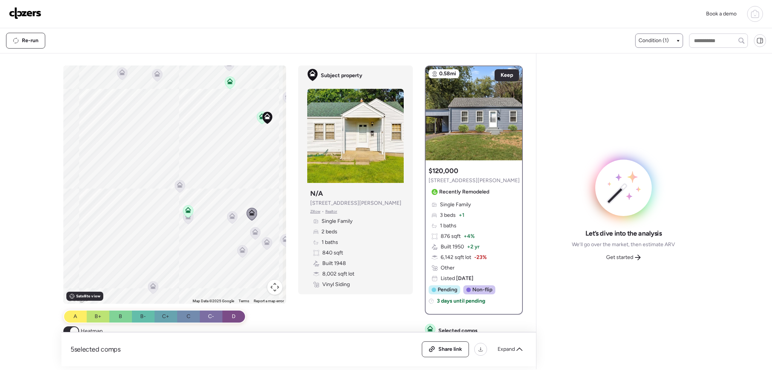
click at [254, 237] on icon at bounding box center [255, 233] width 10 height 12
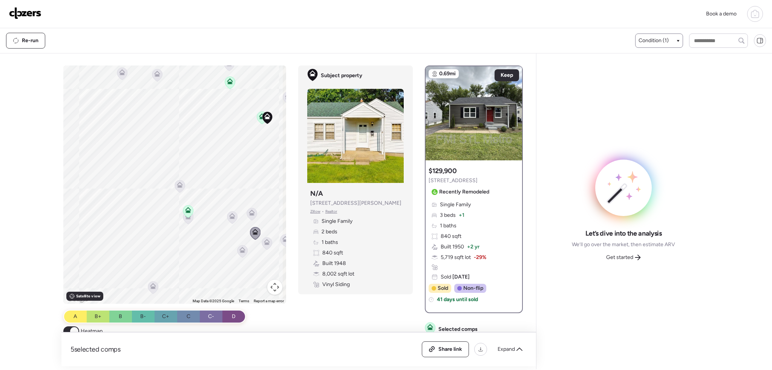
drag, startPoint x: 263, startPoint y: 239, endPoint x: 257, endPoint y: 245, distance: 8.0
click at [264, 240] on icon at bounding box center [267, 242] width 6 height 6
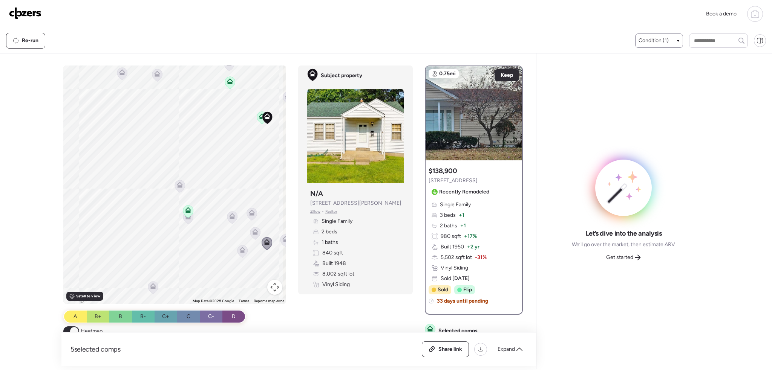
click at [237, 250] on icon at bounding box center [242, 251] width 10 height 12
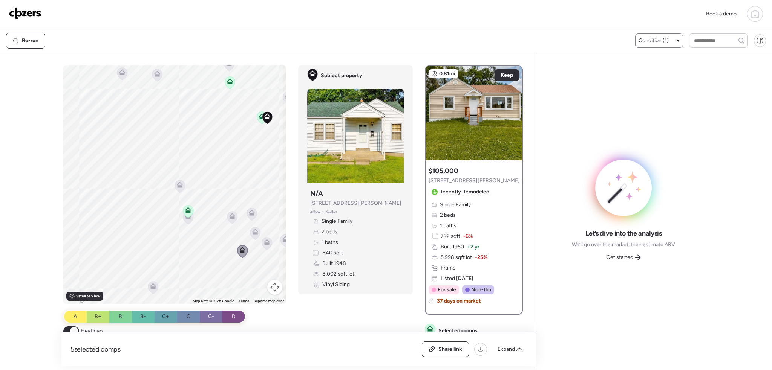
click at [148, 286] on icon at bounding box center [153, 288] width 10 height 12
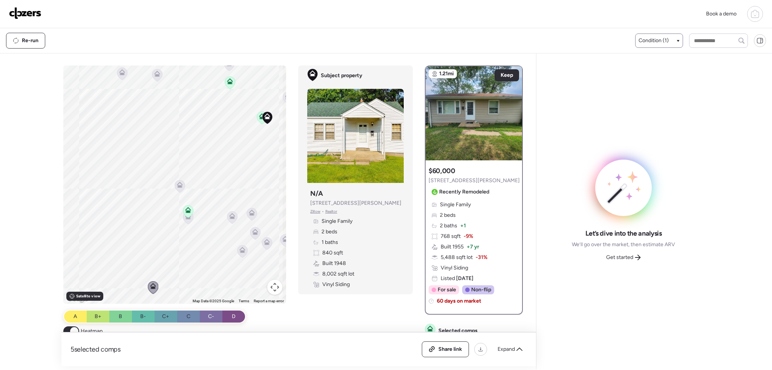
click at [257, 118] on icon at bounding box center [262, 118] width 10 height 12
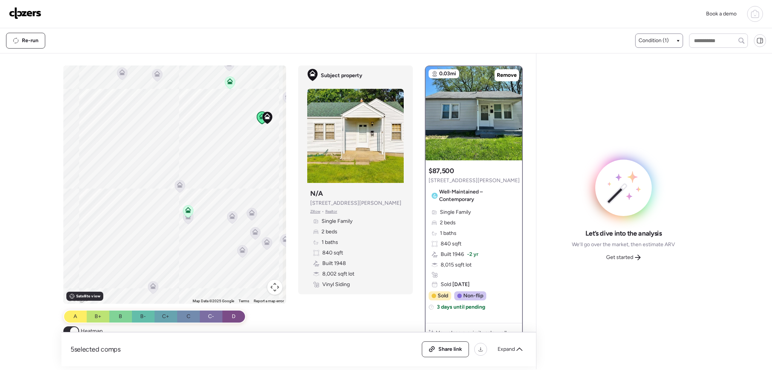
click at [227, 80] on icon at bounding box center [230, 81] width 6 height 6
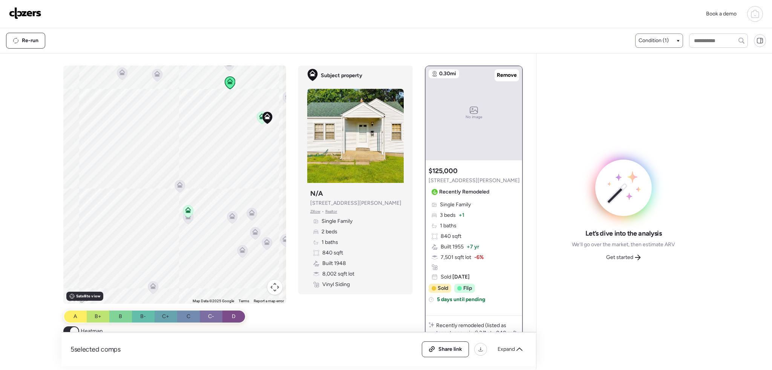
click at [155, 74] on icon at bounding box center [157, 74] width 6 height 6
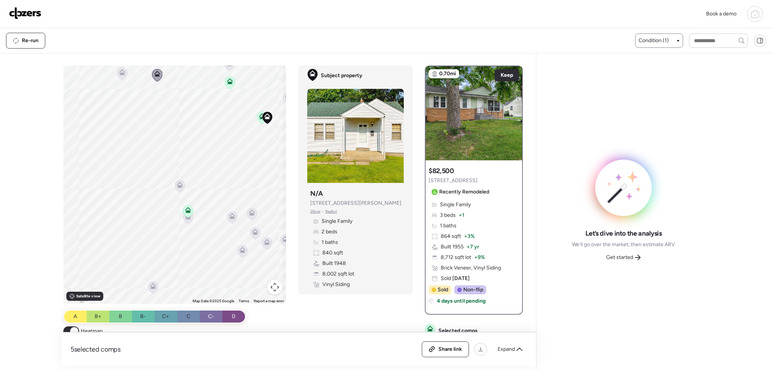
click at [117, 73] on icon at bounding box center [122, 73] width 10 height 12
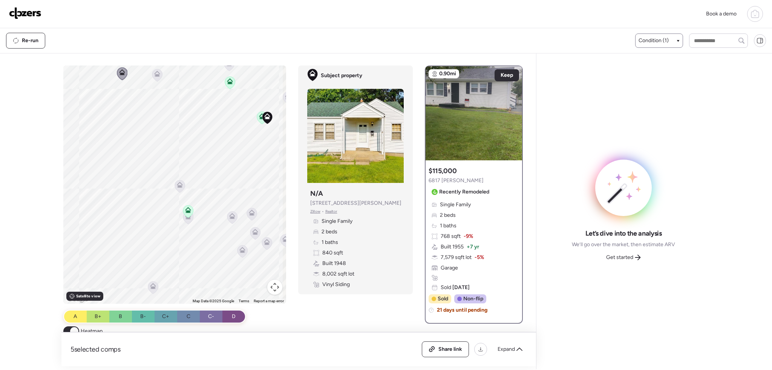
click at [183, 208] on icon at bounding box center [188, 211] width 10 height 12
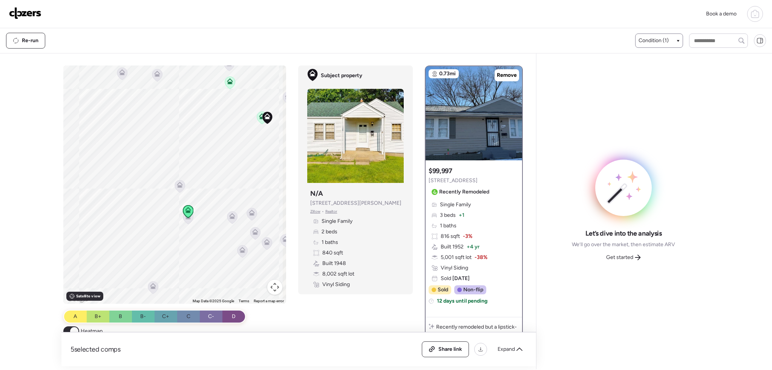
click at [185, 218] on icon at bounding box center [188, 211] width 11 height 13
click at [184, 221] on icon at bounding box center [188, 218] width 10 height 12
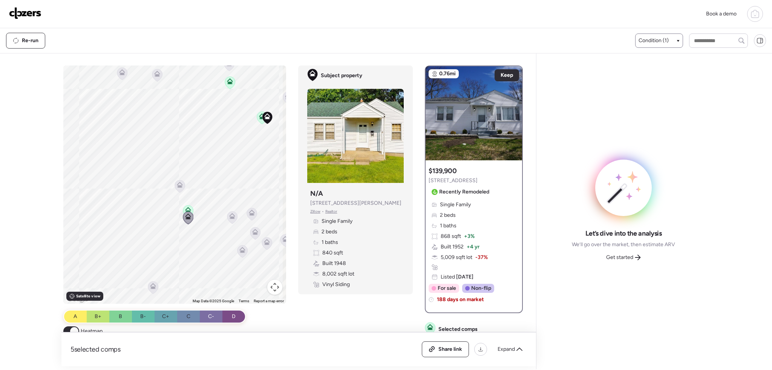
click at [230, 218] on icon at bounding box center [232, 218] width 5 height 2
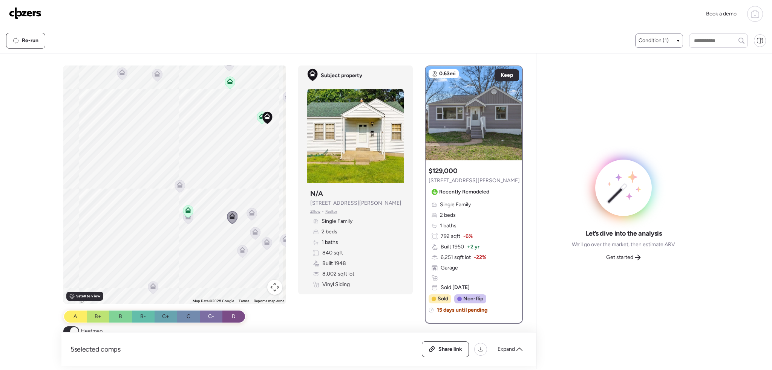
click at [251, 218] on icon at bounding box center [252, 214] width 10 height 12
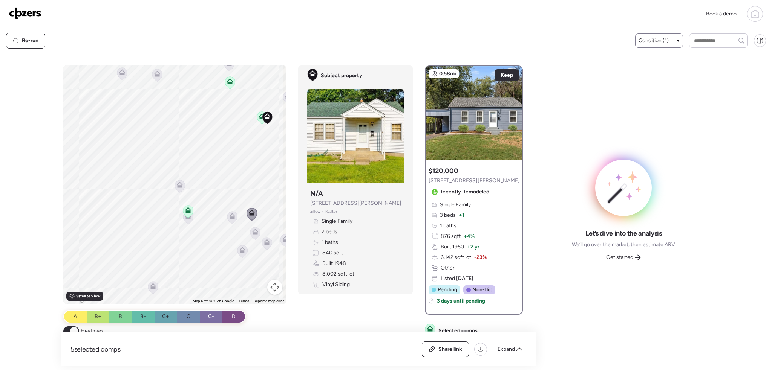
click at [255, 231] on icon at bounding box center [255, 232] width 6 height 6
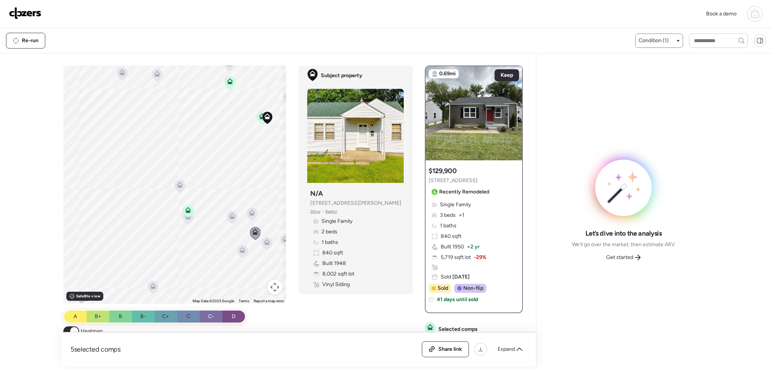
click at [266, 244] on icon at bounding box center [267, 244] width 5 height 2
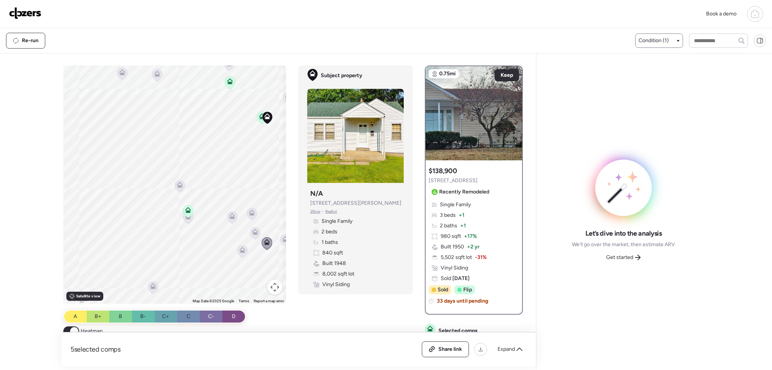
click at [238, 253] on icon at bounding box center [242, 251] width 10 height 12
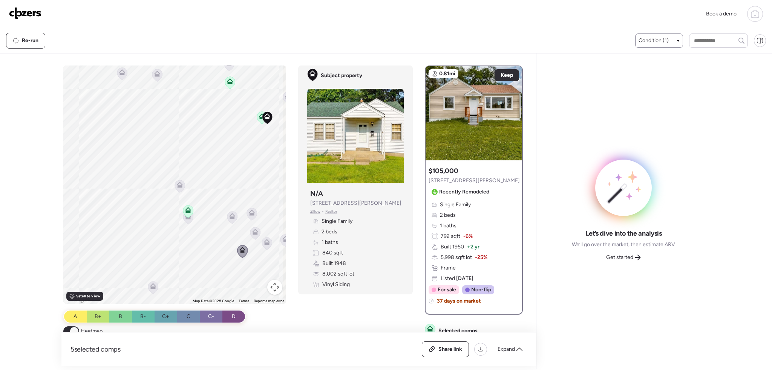
click at [150, 286] on icon at bounding box center [153, 286] width 6 height 6
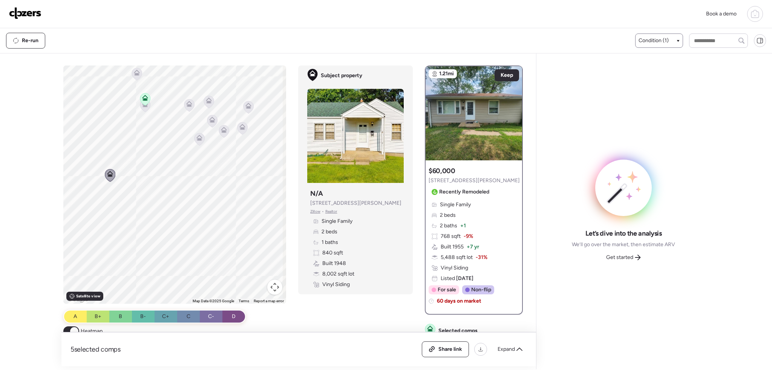
drag, startPoint x: 181, startPoint y: 272, endPoint x: 138, endPoint y: 158, distance: 122.4
click at [138, 158] on div "To activate drag with keyboard, press Alt + Enter. Once in keyboard drag state,…" at bounding box center [174, 185] width 223 height 239
drag, startPoint x: 146, startPoint y: 203, endPoint x: 171, endPoint y: 246, distance: 49.3
click at [169, 257] on div "To activate drag with keyboard, press Alt + Enter. Once in keyboard drag state,…" at bounding box center [174, 185] width 223 height 239
drag, startPoint x: 186, startPoint y: 218, endPoint x: 188, endPoint y: 263, distance: 44.9
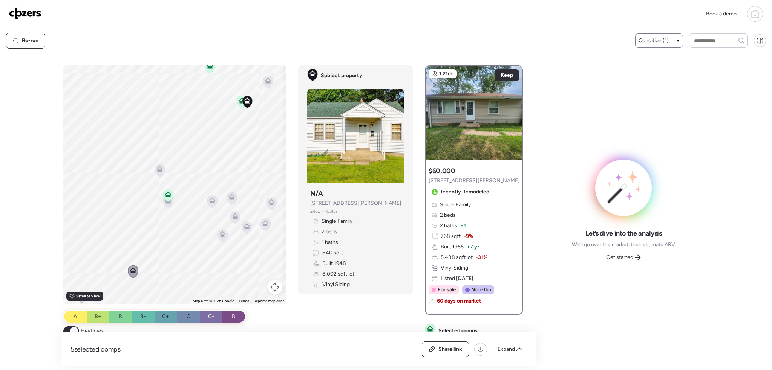
click at [188, 263] on div "To activate drag with keyboard, press Alt + Enter. Once in keyboard drag state,…" at bounding box center [174, 185] width 223 height 239
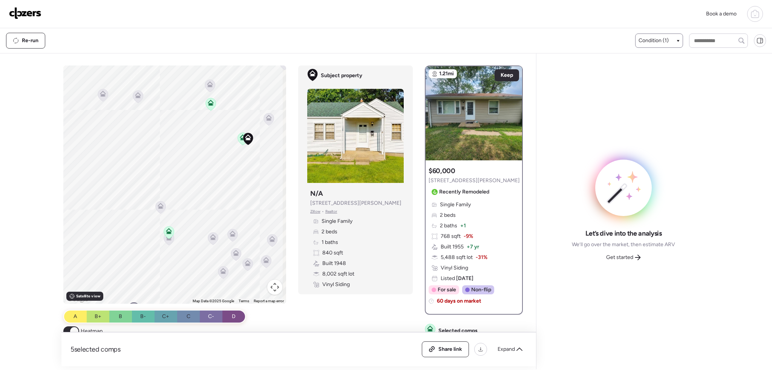
drag, startPoint x: 190, startPoint y: 217, endPoint x: 202, endPoint y: 248, distance: 33.8
click at [192, 254] on div "To activate drag with keyboard, press Alt + Enter. Once in keyboard drag state,…" at bounding box center [174, 185] width 223 height 239
click at [173, 238] on icon at bounding box center [176, 236] width 10 height 12
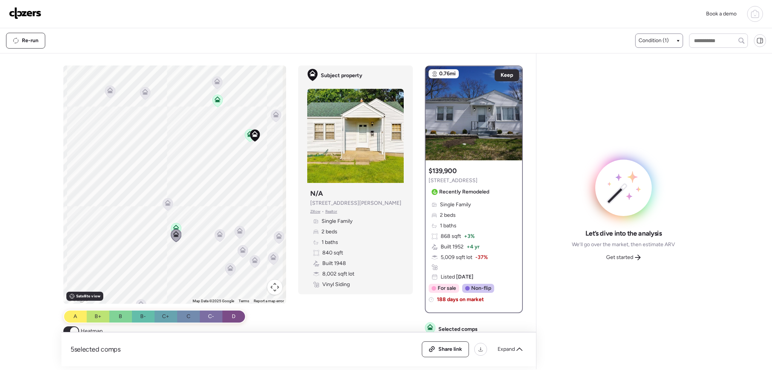
click at [218, 233] on icon at bounding box center [220, 234] width 6 height 6
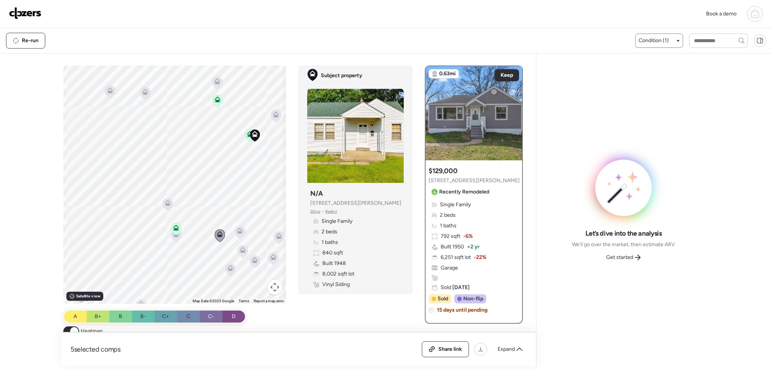
click at [247, 134] on icon at bounding box center [250, 132] width 6 height 3
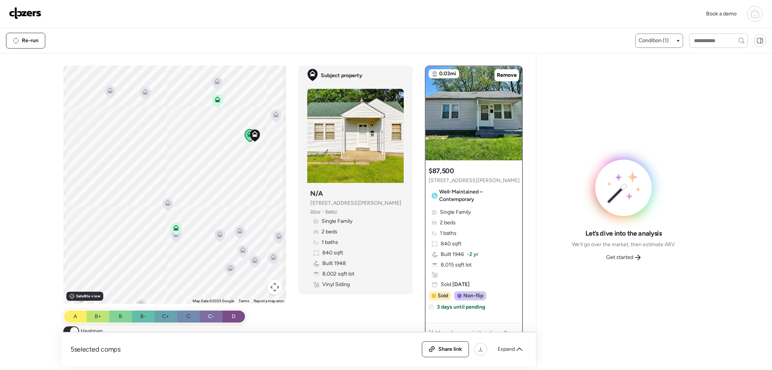
click at [213, 101] on icon at bounding box center [218, 101] width 10 height 12
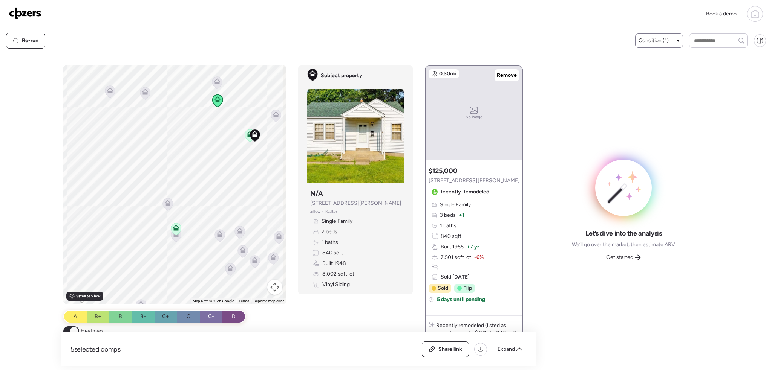
click at [140, 92] on icon at bounding box center [145, 93] width 10 height 12
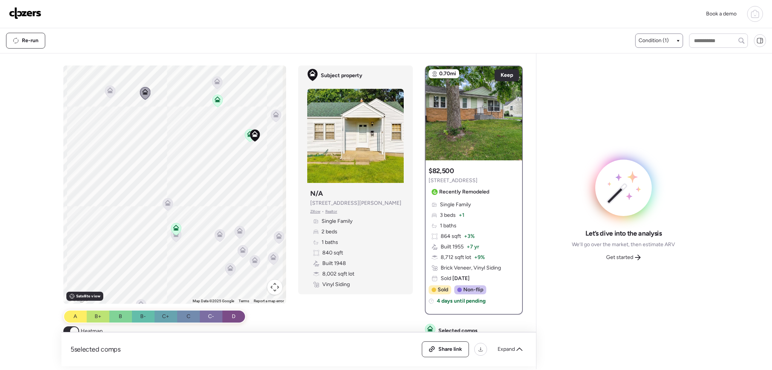
click at [109, 92] on icon at bounding box center [110, 92] width 5 height 2
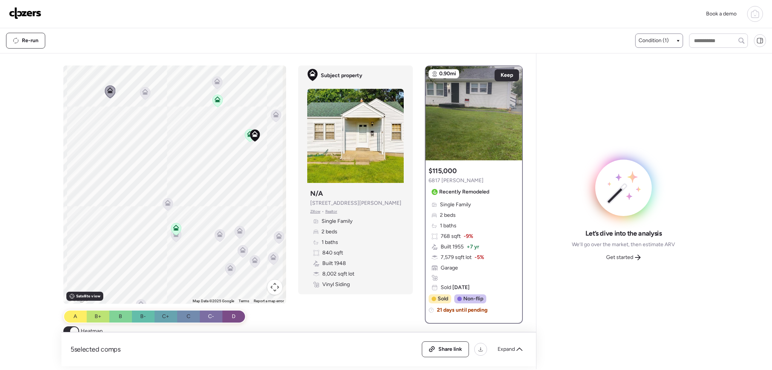
click at [219, 234] on icon at bounding box center [220, 234] width 6 height 6
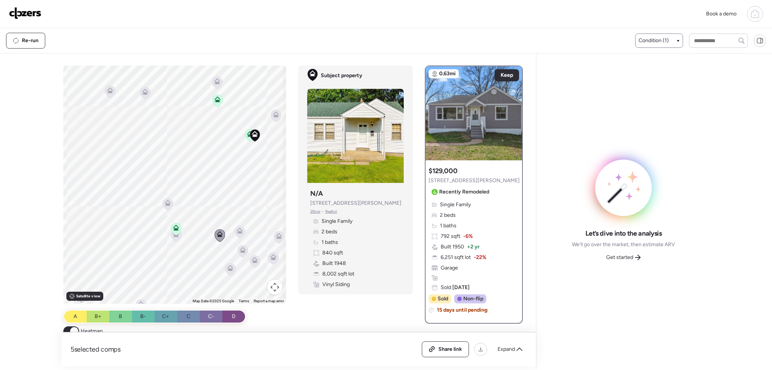
click at [239, 232] on icon at bounding box center [239, 232] width 5 height 2
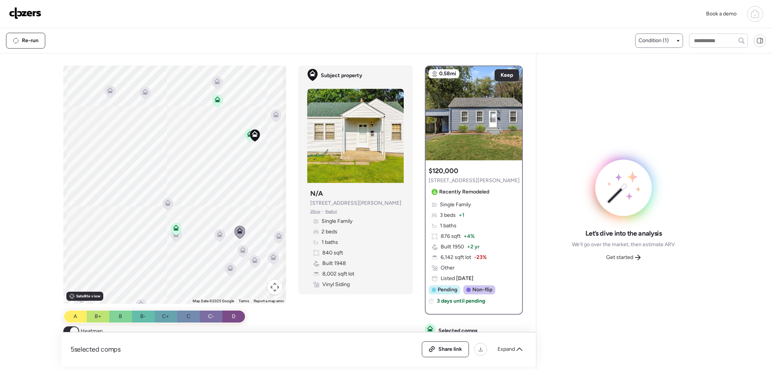
click at [217, 234] on icon at bounding box center [220, 234] width 6 height 6
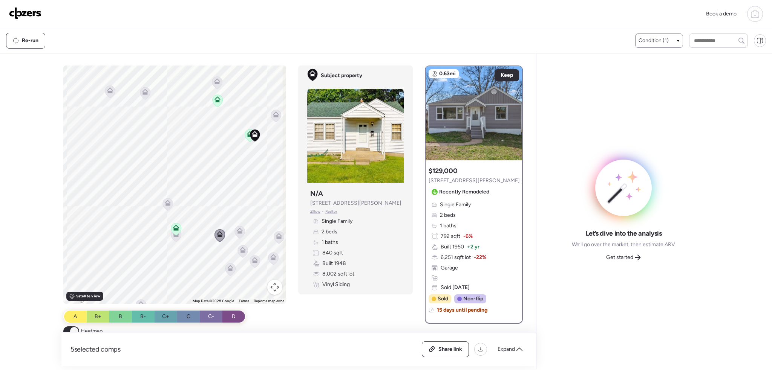
click at [240, 250] on icon at bounding box center [243, 250] width 6 height 6
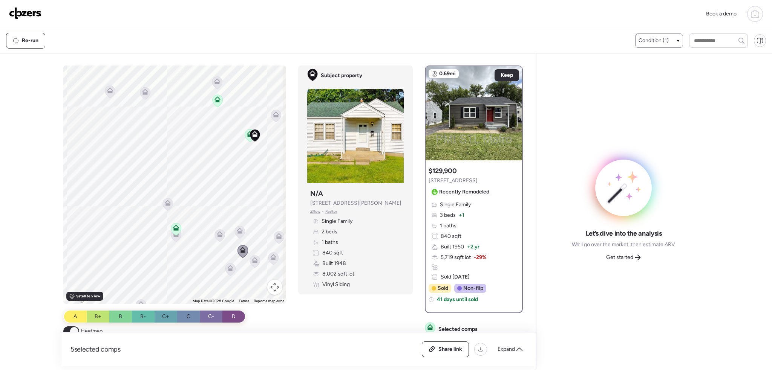
click at [230, 272] on icon at bounding box center [230, 269] width 10 height 12
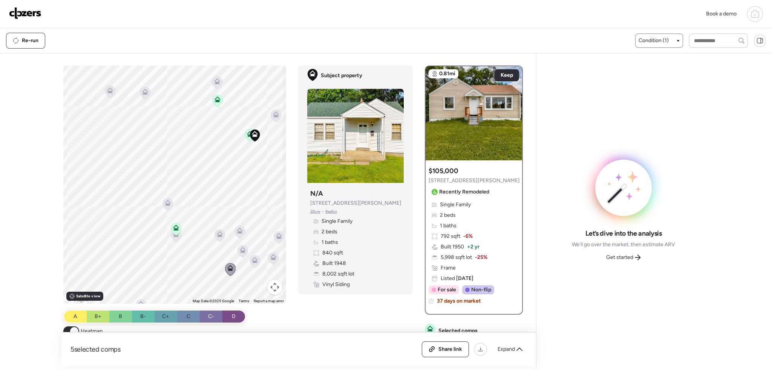
click at [250, 262] on icon at bounding box center [255, 262] width 10 height 12
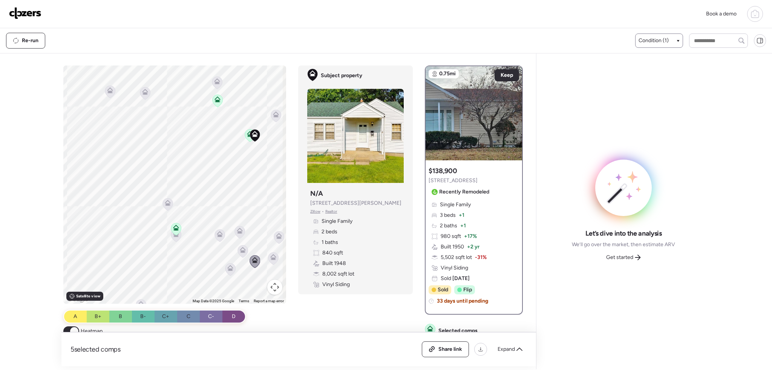
click at [239, 232] on icon at bounding box center [239, 232] width 5 height 2
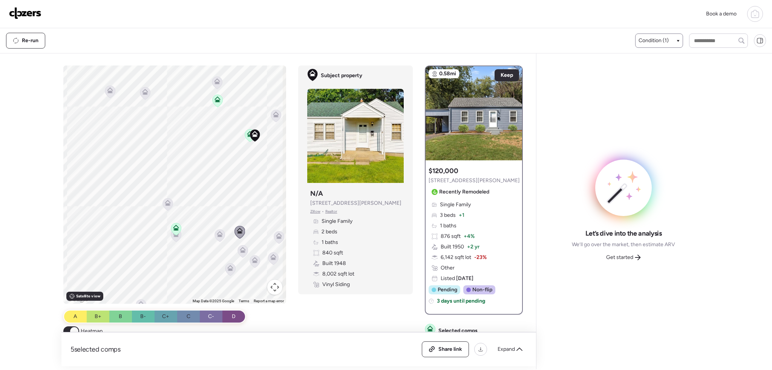
click at [217, 237] on icon at bounding box center [220, 236] width 10 height 12
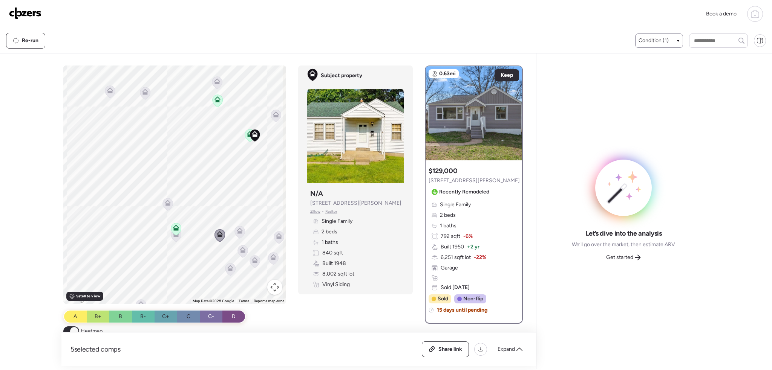
click at [241, 253] on icon at bounding box center [242, 252] width 5 height 2
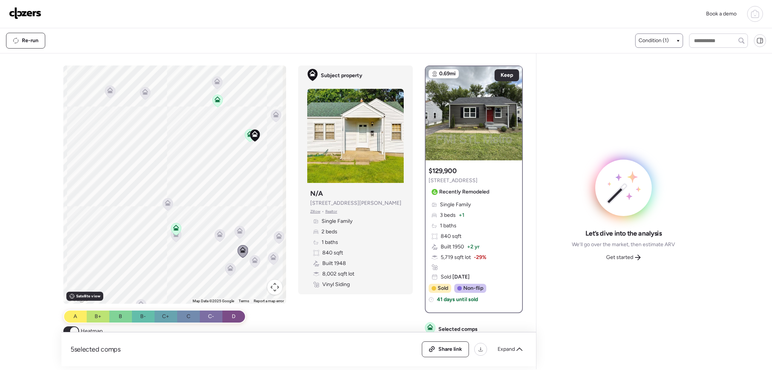
click at [252, 259] on icon at bounding box center [255, 258] width 6 height 3
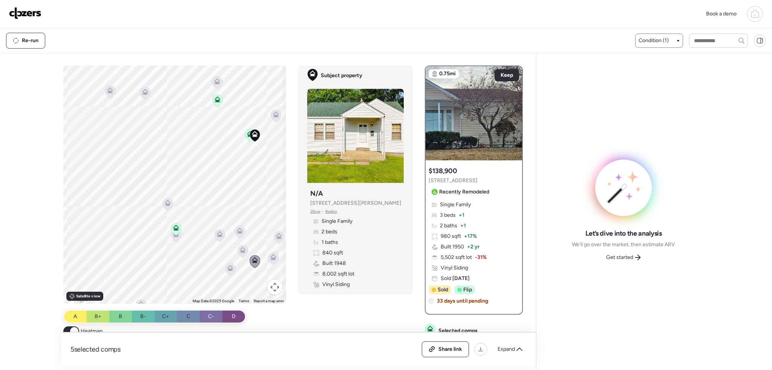
click at [175, 239] on icon at bounding box center [176, 236] width 10 height 12
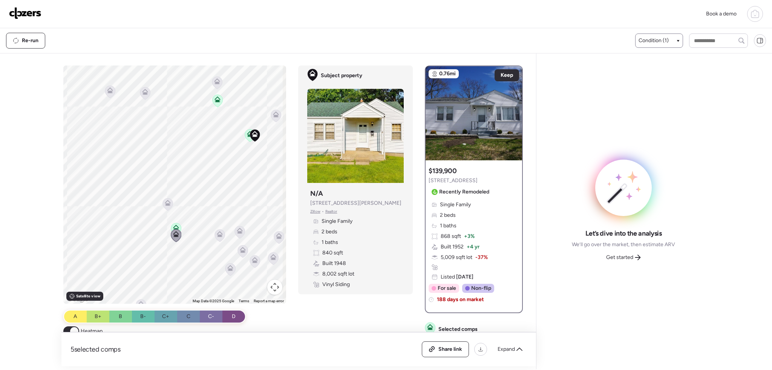
click at [756, 14] on icon at bounding box center [754, 13] width 9 height 9
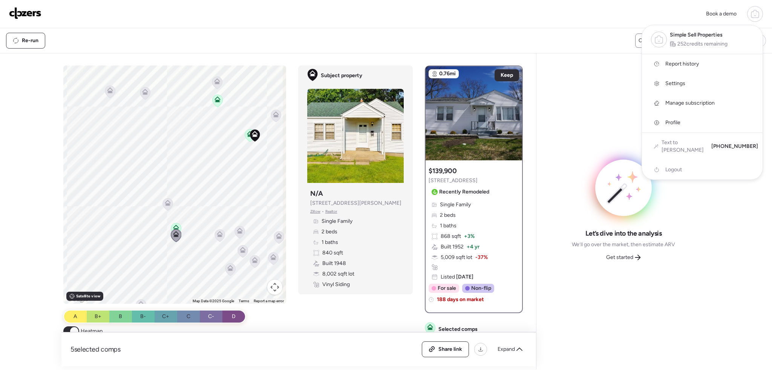
click at [686, 65] on span "Report history" at bounding box center [682, 64] width 34 height 8
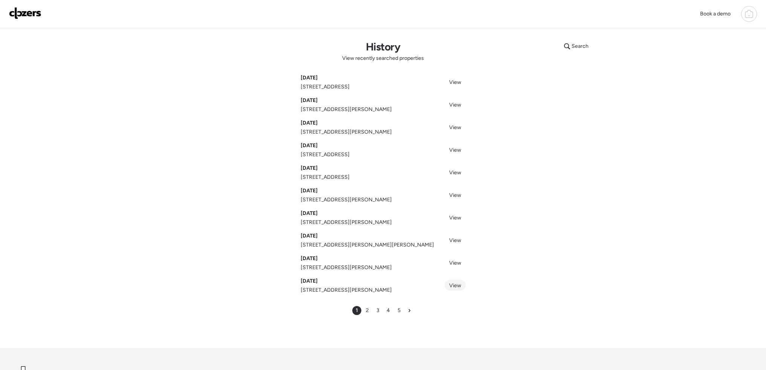
click at [451, 287] on span "View" at bounding box center [455, 286] width 12 height 6
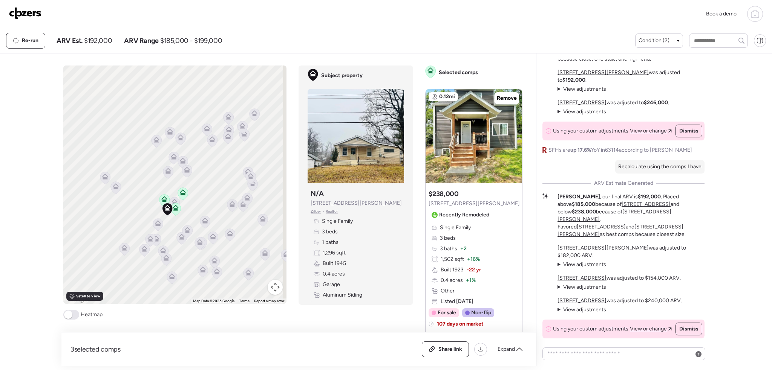
drag, startPoint x: 182, startPoint y: 202, endPoint x: 169, endPoint y: 231, distance: 31.9
click at [169, 231] on div "To activate drag with keyboard, press Alt + Enter. Once in keyboard drag state,…" at bounding box center [174, 185] width 223 height 239
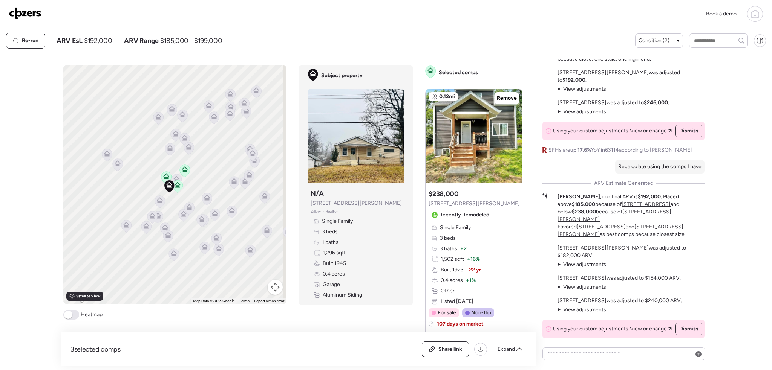
drag, startPoint x: 182, startPoint y: 240, endPoint x: 184, endPoint y: 215, distance: 24.9
click at [184, 185] on div at bounding box center [286, 185] width 223 height 0
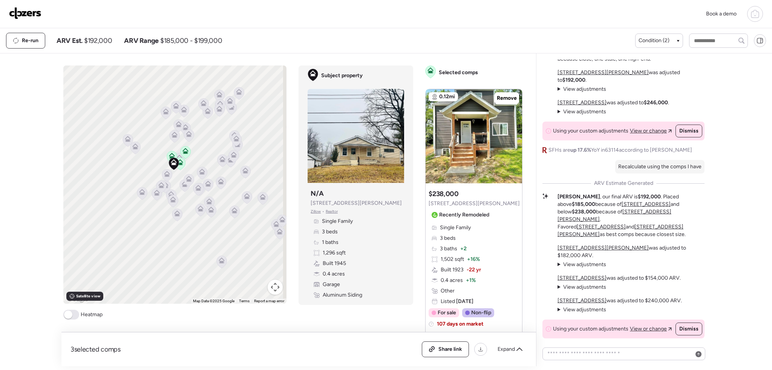
drag, startPoint x: 182, startPoint y: 253, endPoint x: 183, endPoint y: 210, distance: 43.0
click at [183, 210] on div "To activate drag with keyboard, press Alt + Enter. Once in keyboard drag state,…" at bounding box center [174, 185] width 223 height 239
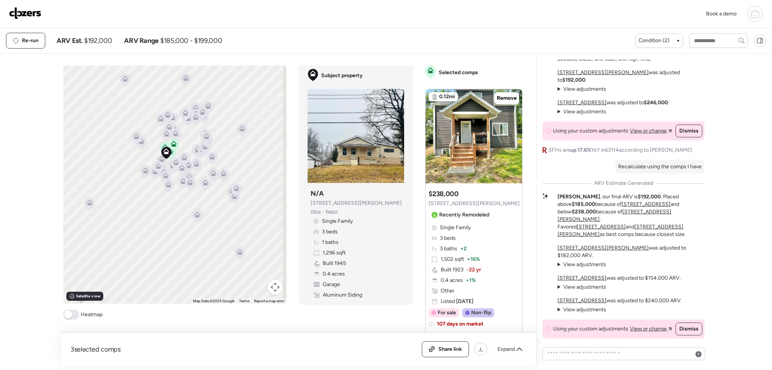
drag, startPoint x: 201, startPoint y: 233, endPoint x: 184, endPoint y: 205, distance: 33.2
click at [184, 205] on div "To activate drag with keyboard, press Alt + Enter. Once in keyboard drag state,…" at bounding box center [174, 185] width 223 height 239
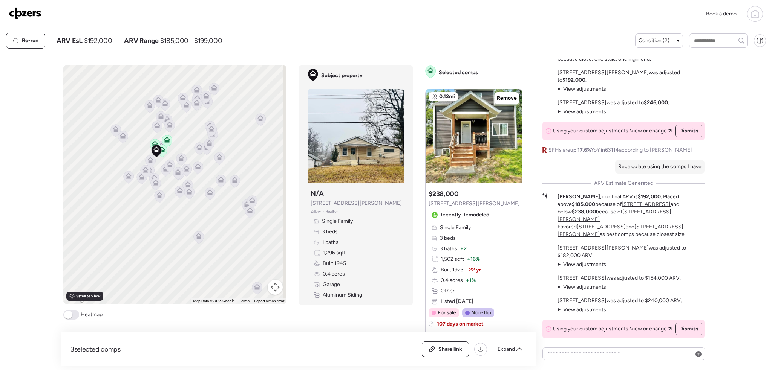
drag, startPoint x: 230, startPoint y: 209, endPoint x: 222, endPoint y: 234, distance: 26.2
click at [222, 234] on div "To activate drag with keyboard, press Alt + Enter. Once in keyboard drag state,…" at bounding box center [174, 185] width 223 height 239
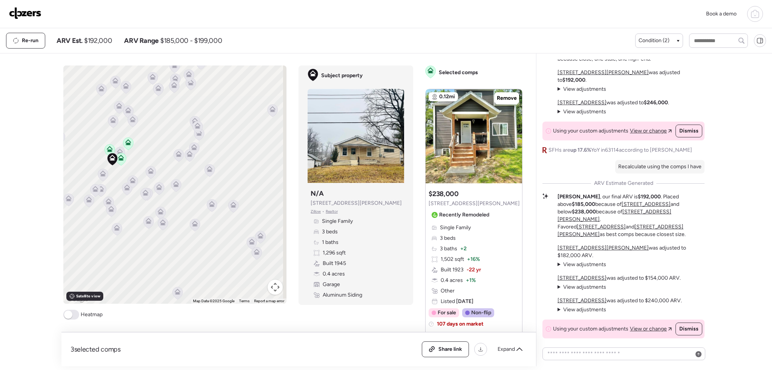
drag, startPoint x: 190, startPoint y: 188, endPoint x: 196, endPoint y: 200, distance: 13.1
click at [196, 200] on div "To activate drag with keyboard, press Alt + Enter. Once in keyboard drag state,…" at bounding box center [174, 185] width 223 height 239
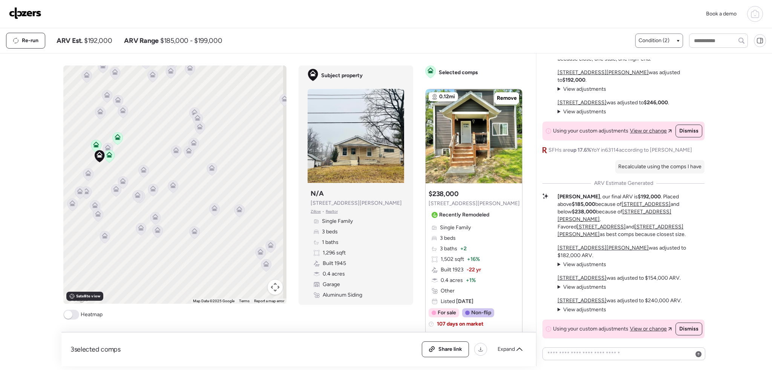
click at [643, 40] on span "Condition (2)" at bounding box center [653, 41] width 31 height 8
click at [640, 86] on div at bounding box center [642, 86] width 5 height 5
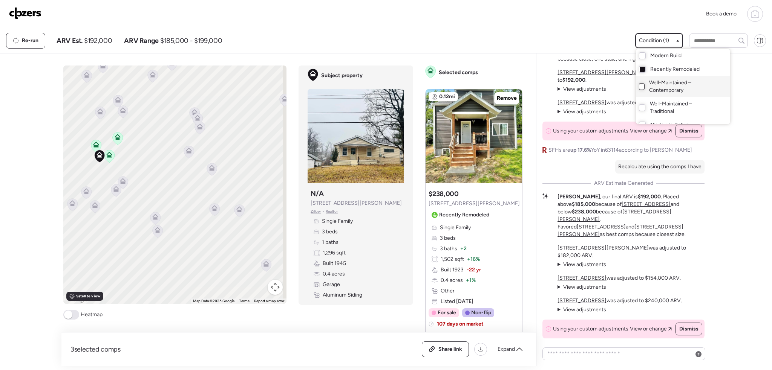
drag, startPoint x: 153, startPoint y: 162, endPoint x: 191, endPoint y: 171, distance: 38.4
click at [191, 171] on div at bounding box center [386, 164] width 772 height 370
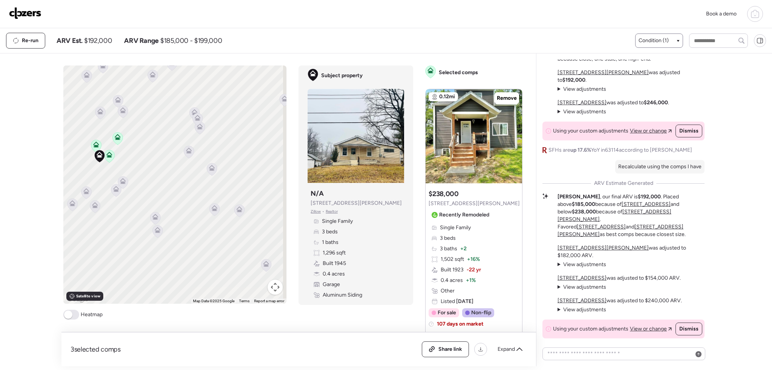
click at [240, 213] on icon at bounding box center [239, 211] width 10 height 12
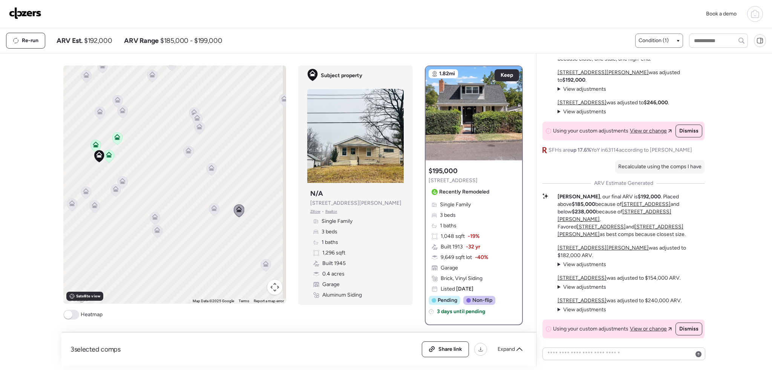
click at [214, 211] on icon at bounding box center [214, 210] width 5 height 2
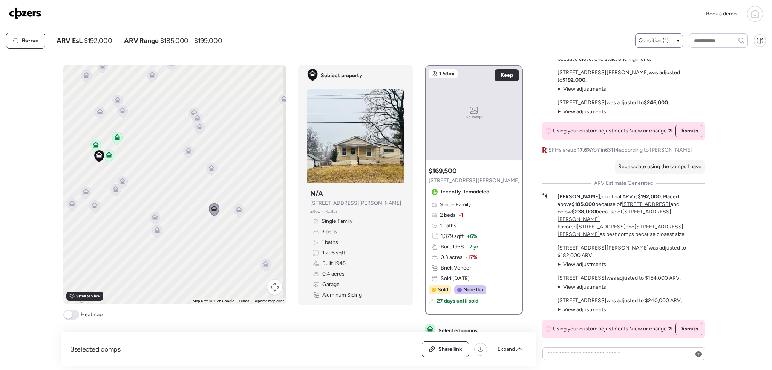
click at [209, 168] on icon at bounding box center [211, 168] width 6 height 6
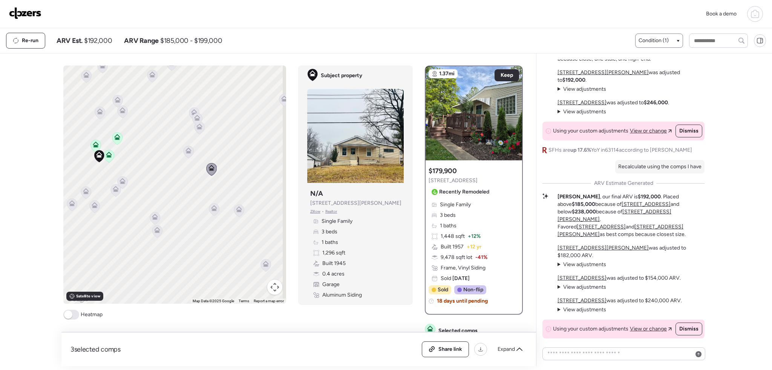
click at [106, 154] on icon at bounding box center [109, 155] width 6 height 6
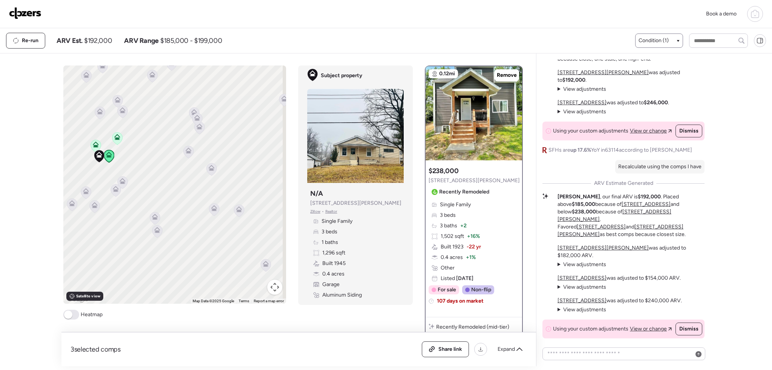
click at [119, 139] on icon at bounding box center [117, 138] width 10 height 12
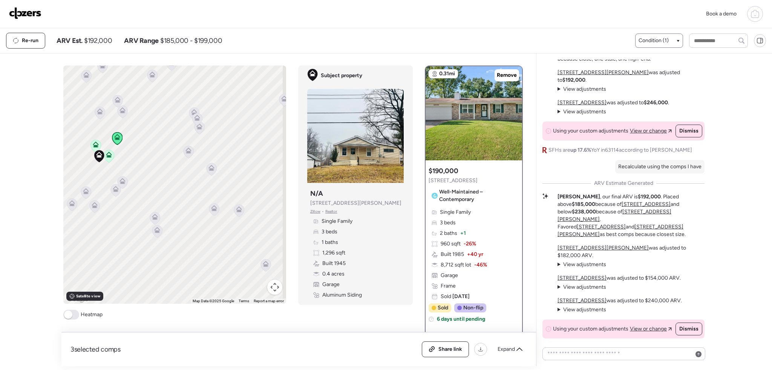
click at [95, 146] on icon at bounding box center [95, 146] width 5 height 2
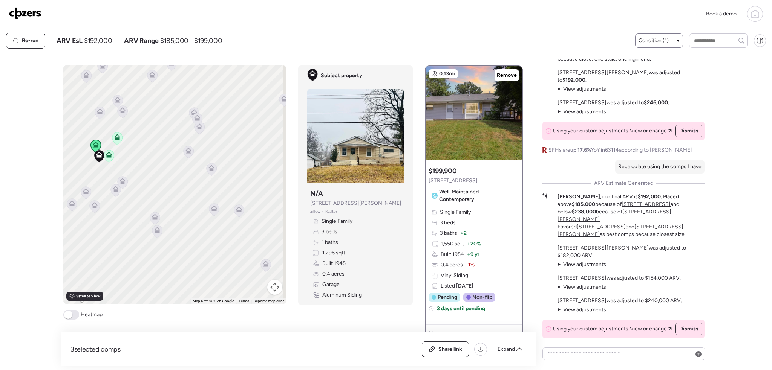
click at [122, 180] on icon at bounding box center [122, 181] width 6 height 6
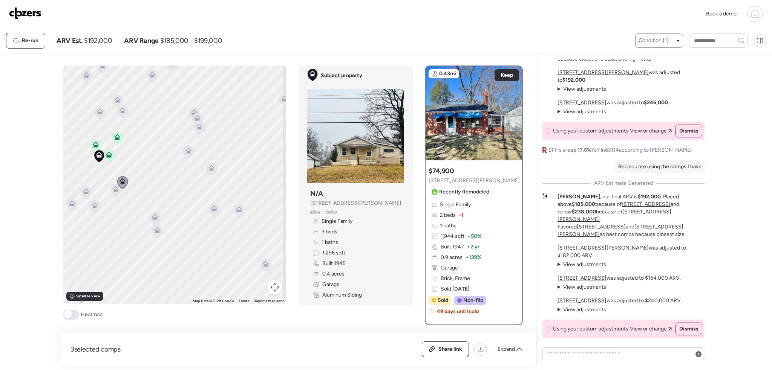
click at [115, 189] on icon at bounding box center [116, 189] width 6 height 6
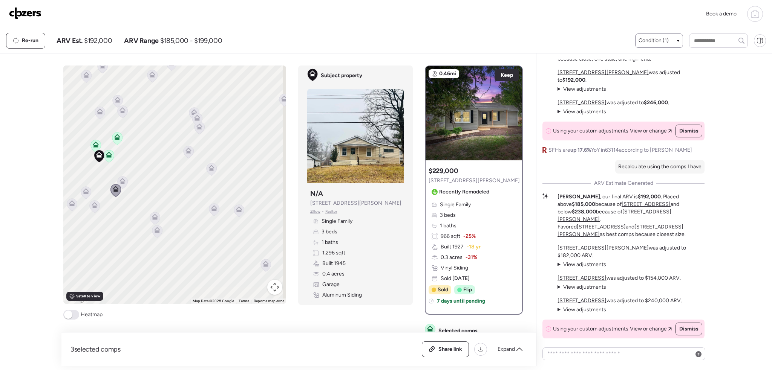
click at [86, 190] on icon at bounding box center [86, 191] width 6 height 6
click at [92, 205] on icon at bounding box center [95, 203] width 6 height 3
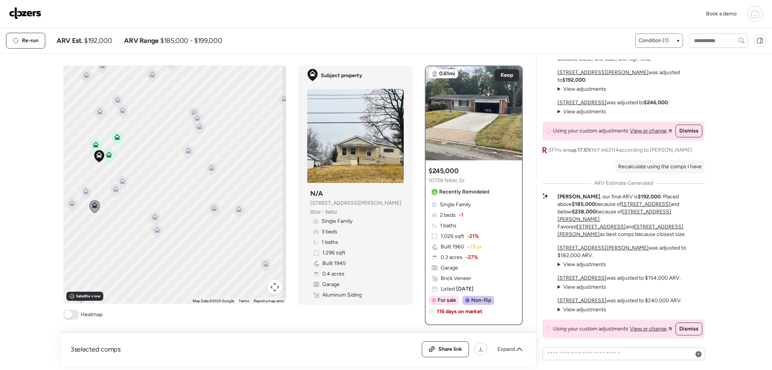
click at [72, 204] on icon at bounding box center [72, 204] width 6 height 6
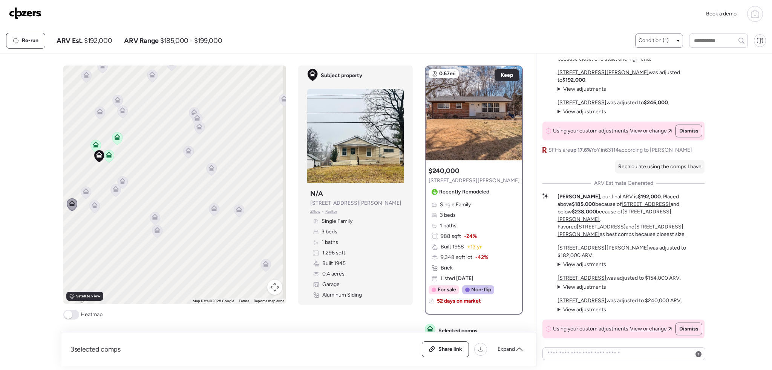
click at [213, 213] on icon at bounding box center [214, 210] width 10 height 12
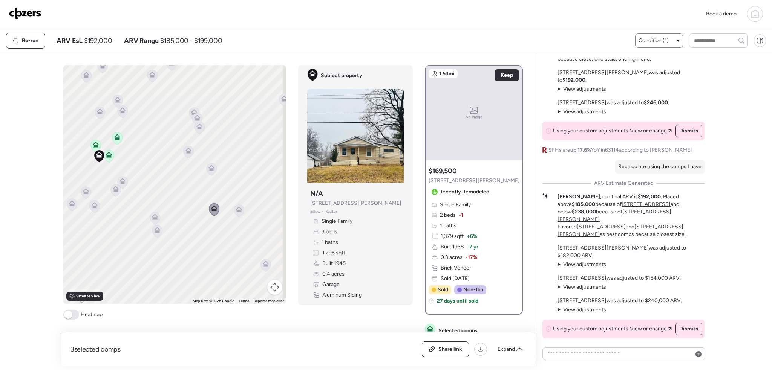
click at [243, 211] on div "To activate drag with keyboard, press Alt + Enter. Once in keyboard drag state,…" at bounding box center [174, 185] width 223 height 239
click at [239, 211] on icon at bounding box center [239, 211] width 5 height 2
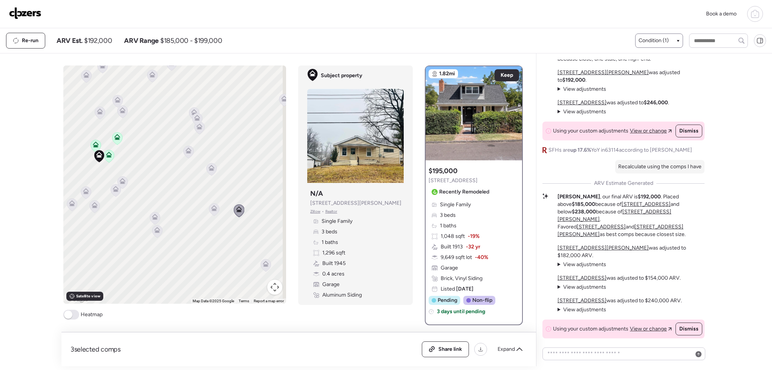
click at [211, 211] on icon at bounding box center [214, 208] width 6 height 6
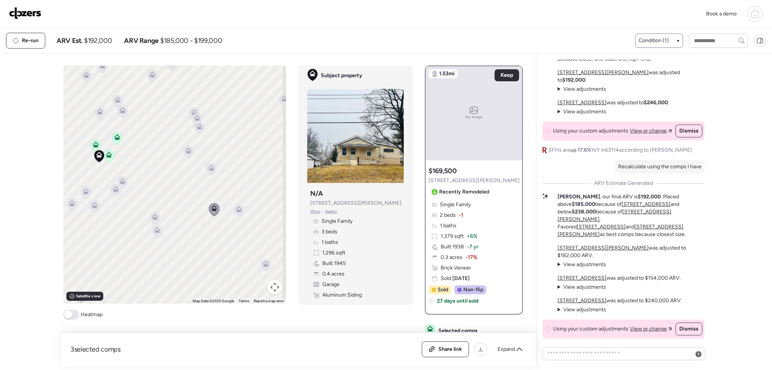
click at [152, 214] on icon at bounding box center [155, 217] width 6 height 6
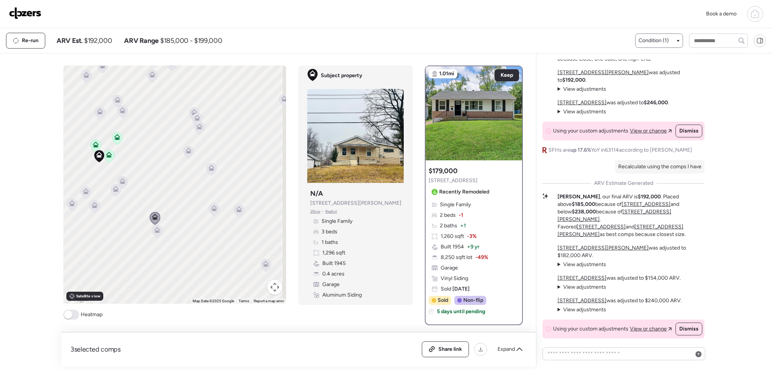
click at [155, 232] on icon at bounding box center [157, 232] width 5 height 2
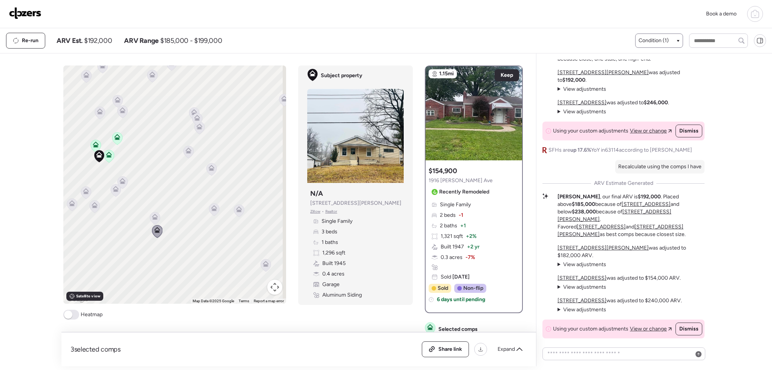
drag, startPoint x: 159, startPoint y: 191, endPoint x: 191, endPoint y: 178, distance: 34.0
click at [191, 178] on div "To activate drag with keyboard, press Alt + Enter. Once in keyboard drag state,…" at bounding box center [174, 185] width 223 height 239
click at [157, 217] on icon at bounding box center [155, 218] width 10 height 12
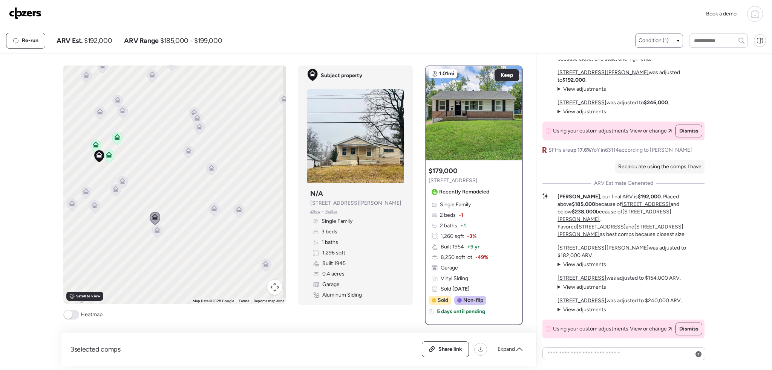
click at [150, 217] on icon at bounding box center [155, 218] width 10 height 12
click at [213, 214] on icon at bounding box center [214, 210] width 10 height 12
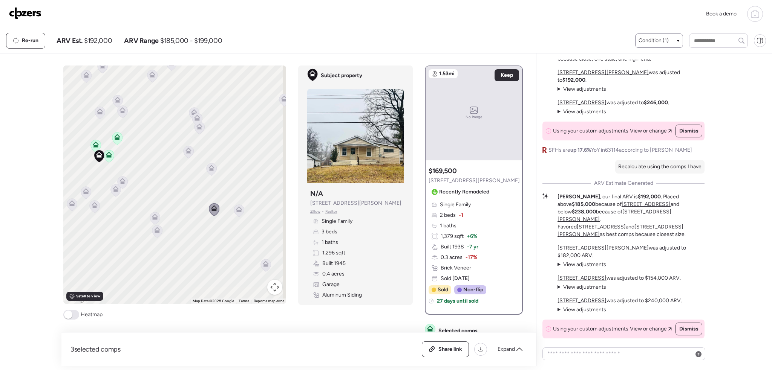
click at [237, 212] on icon at bounding box center [239, 211] width 5 height 2
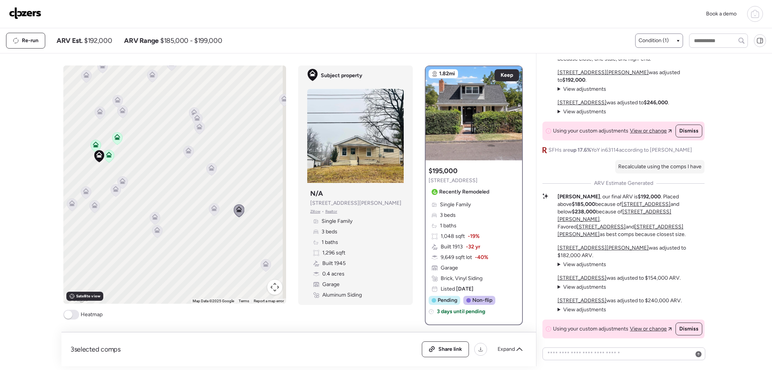
click at [152, 231] on icon at bounding box center [157, 231] width 10 height 12
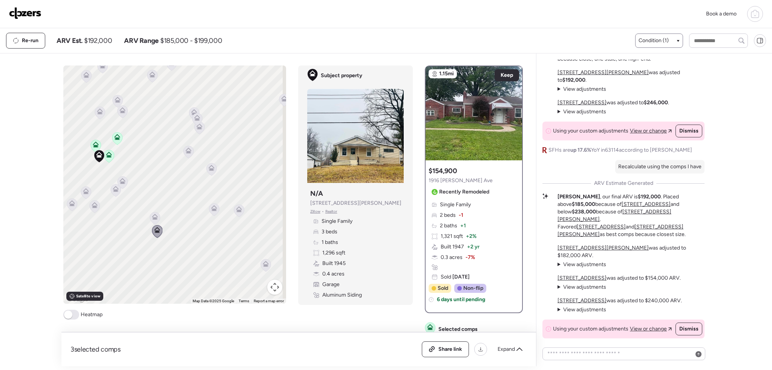
click at [264, 267] on icon at bounding box center [265, 266] width 5 height 2
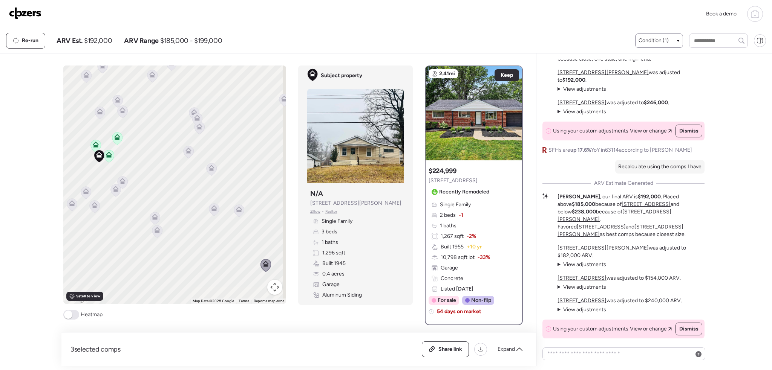
drag, startPoint x: 226, startPoint y: 251, endPoint x: 219, endPoint y: 214, distance: 37.6
click at [219, 215] on div "To activate drag with keyboard, press Alt + Enter. Once in keyboard drag state,…" at bounding box center [174, 185] width 223 height 239
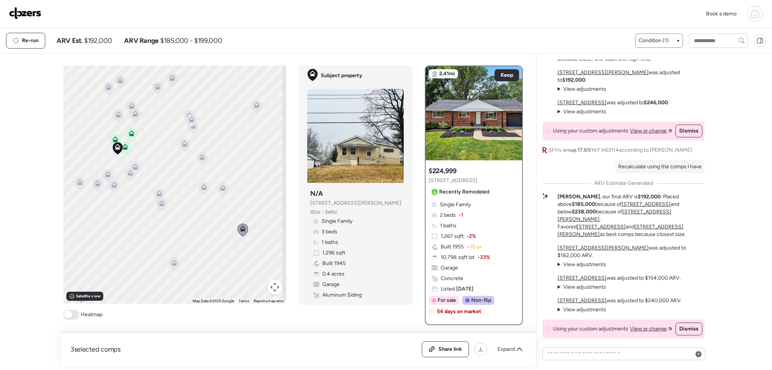
drag, startPoint x: 217, startPoint y: 236, endPoint x: 189, endPoint y: 244, distance: 29.3
click at [205, 218] on div "To activate drag with keyboard, press Alt + Enter. Once in keyboard drag state,…" at bounding box center [174, 185] width 223 height 239
click at [173, 266] on icon at bounding box center [173, 265] width 5 height 2
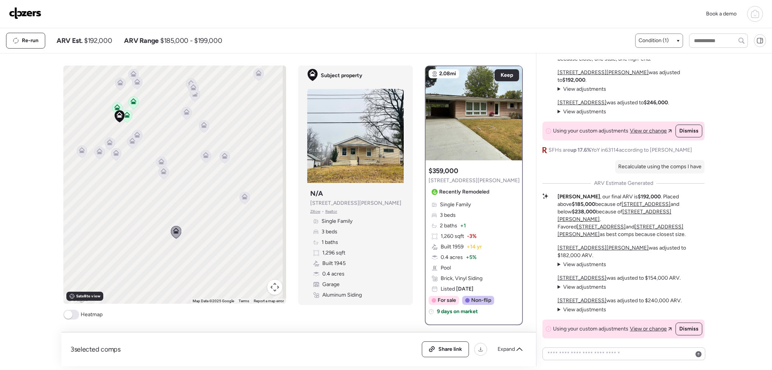
drag, startPoint x: 211, startPoint y: 235, endPoint x: 212, endPoint y: 207, distance: 28.3
click at [212, 207] on div "To activate drag with keyboard, press Alt + Enter. Once in keyboard drag state,…" at bounding box center [174, 185] width 223 height 239
click at [242, 199] on icon at bounding box center [244, 198] width 5 height 2
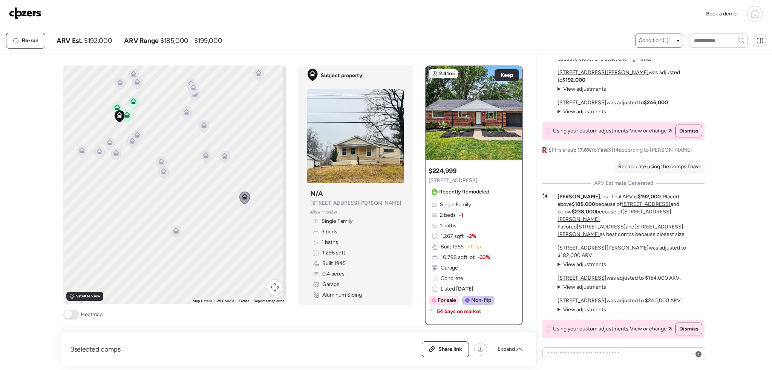
click at [156, 159] on icon at bounding box center [161, 163] width 10 height 12
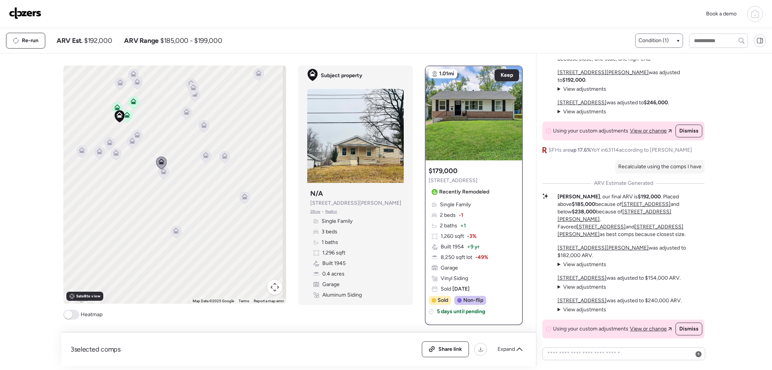
click at [128, 145] on icon at bounding box center [132, 142] width 10 height 12
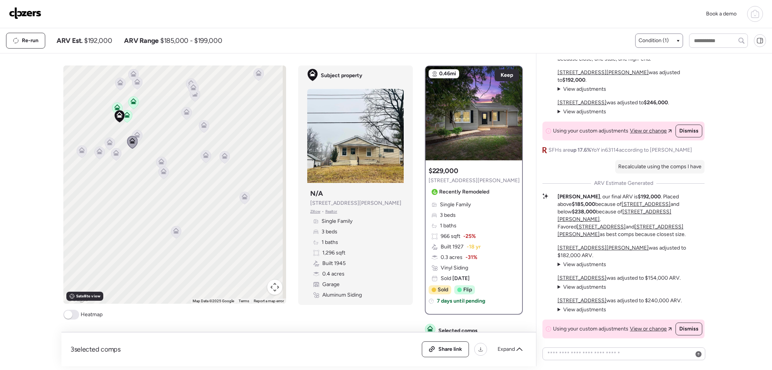
click at [131, 136] on icon at bounding box center [132, 142] width 10 height 12
click at [138, 135] on icon at bounding box center [138, 133] width 6 height 3
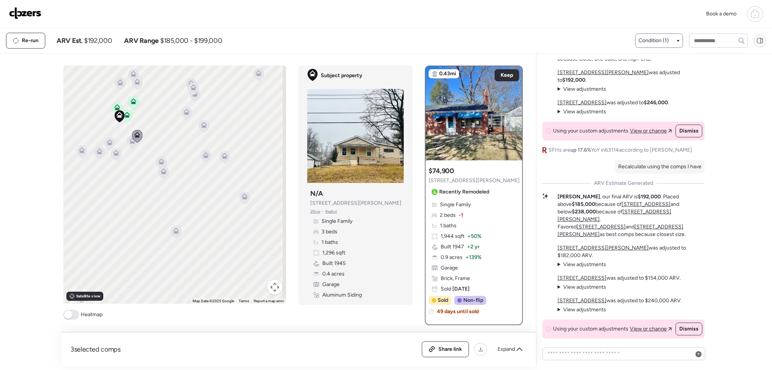
click at [108, 143] on icon at bounding box center [110, 142] width 6 height 6
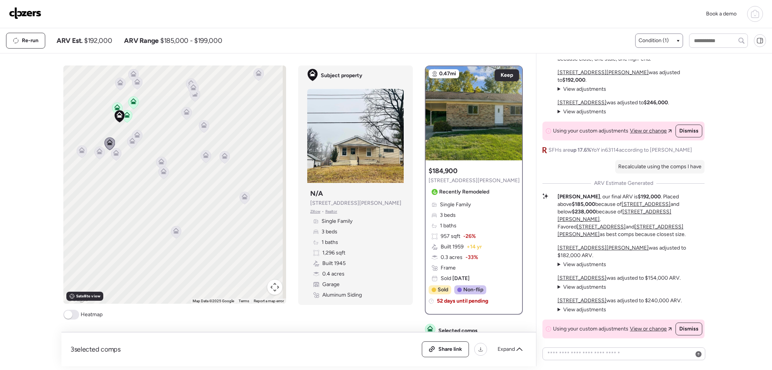
click at [126, 117] on icon at bounding box center [127, 116] width 5 height 2
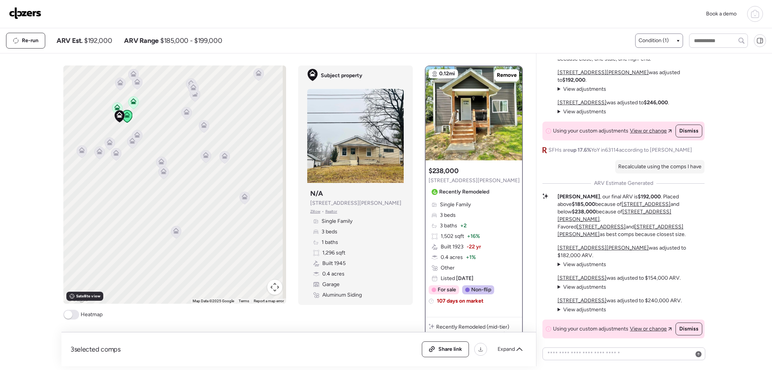
click at [114, 106] on icon at bounding box center [117, 107] width 6 height 6
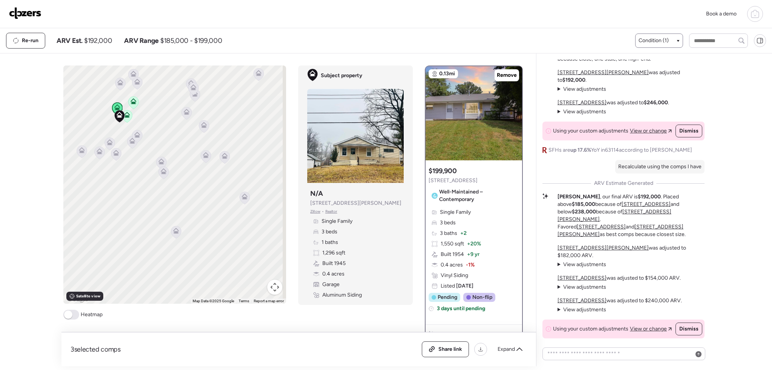
click at [129, 104] on icon at bounding box center [134, 102] width 10 height 12
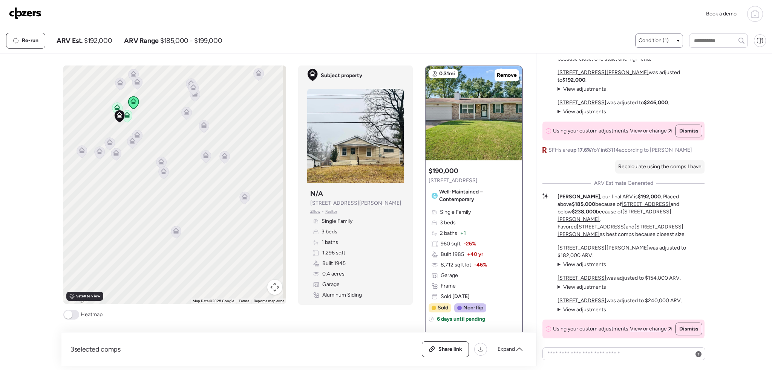
click at [127, 114] on icon at bounding box center [127, 115] width 6 height 6
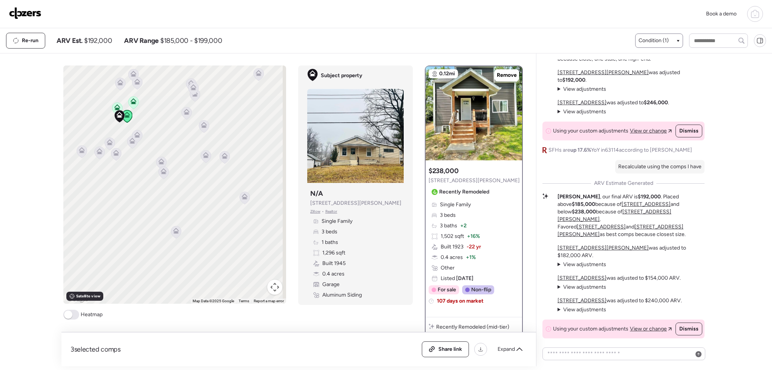
click at [107, 145] on icon at bounding box center [109, 144] width 5 height 2
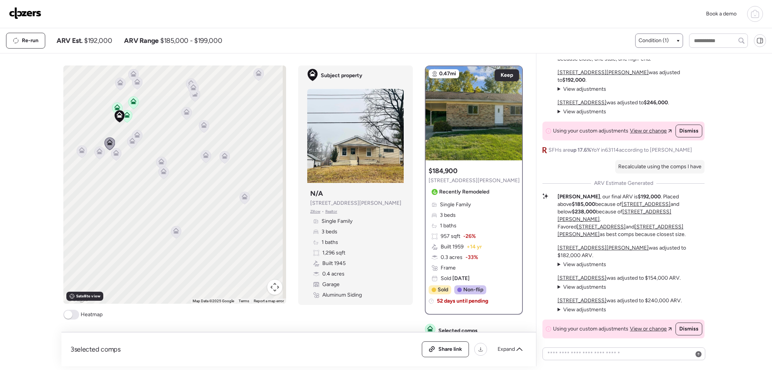
click at [101, 155] on icon at bounding box center [100, 153] width 10 height 12
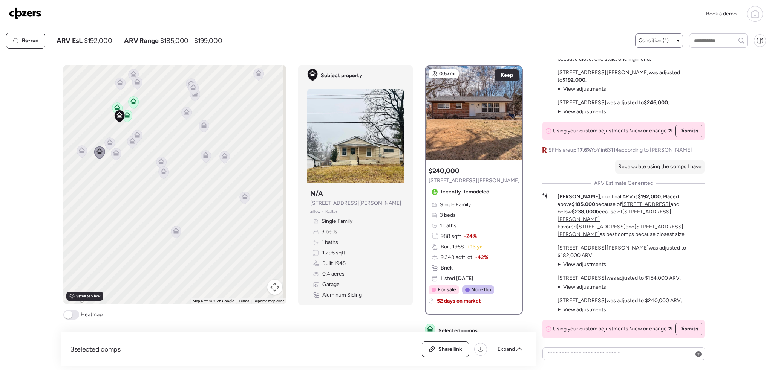
click at [80, 152] on icon at bounding box center [82, 152] width 5 height 2
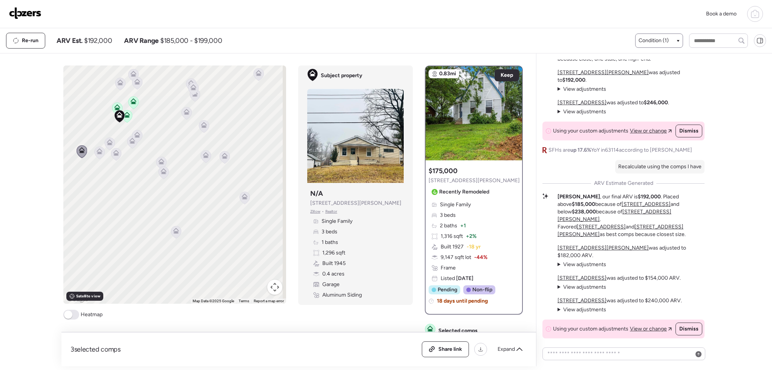
click at [130, 145] on icon at bounding box center [132, 142] width 10 height 12
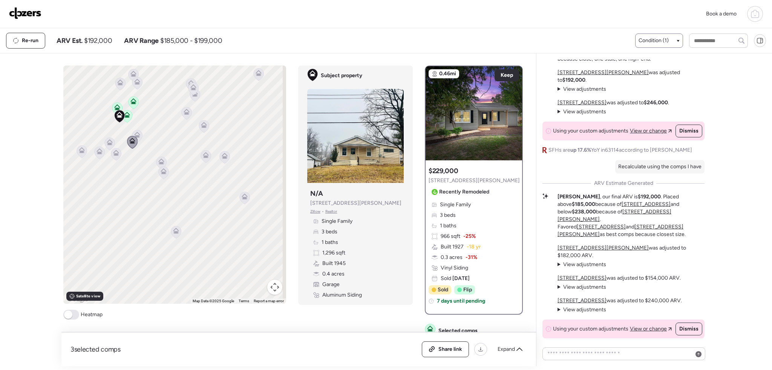
click at [134, 135] on icon at bounding box center [137, 135] width 6 height 6
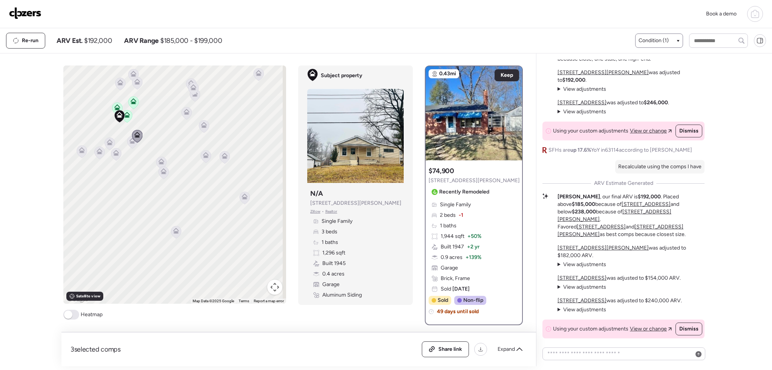
click at [156, 168] on icon at bounding box center [161, 163] width 11 height 13
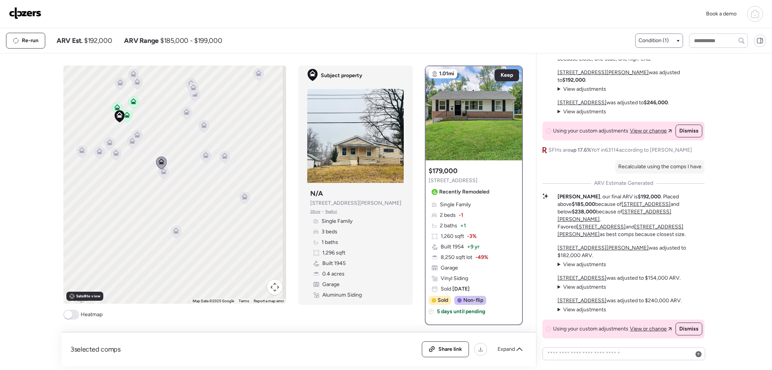
click at [158, 155] on div "To activate drag with keyboard, press Alt + Enter. Once in keyboard drag state,…" at bounding box center [174, 185] width 223 height 239
click at [206, 160] on icon at bounding box center [206, 156] width 10 height 12
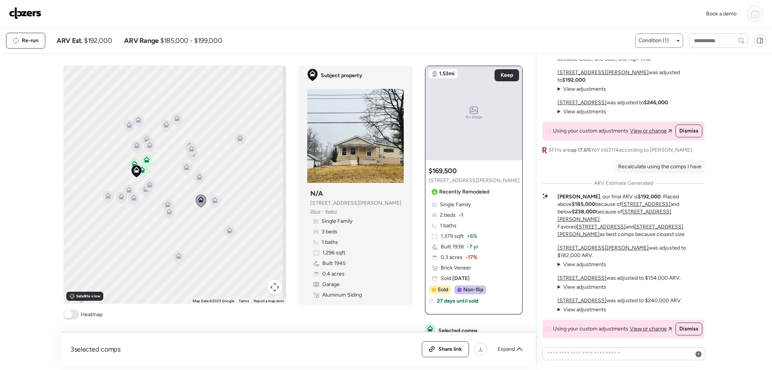
drag, startPoint x: 155, startPoint y: 133, endPoint x: 162, endPoint y: 184, distance: 51.1
click at [162, 184] on div "To activate drag with keyboard, press Alt + Enter. Once in keyboard drag state,…" at bounding box center [174, 185] width 223 height 239
drag, startPoint x: 162, startPoint y: 182, endPoint x: 152, endPoint y: 182, distance: 9.8
click at [152, 182] on div "To activate drag with keyboard, press Alt + Enter. Once in keyboard drag state,…" at bounding box center [174, 185] width 223 height 239
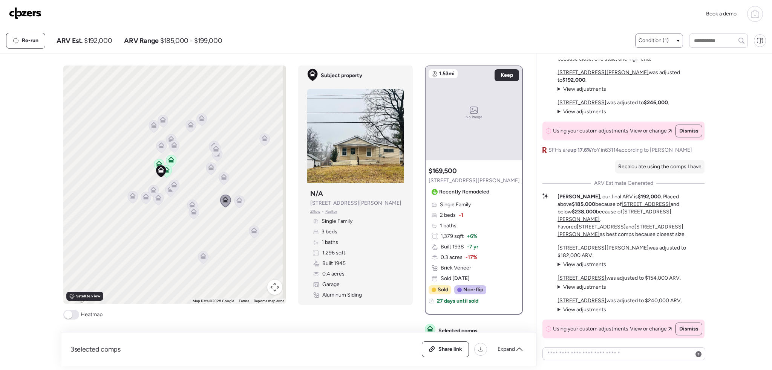
drag, startPoint x: 171, startPoint y: 187, endPoint x: 189, endPoint y: 187, distance: 18.1
click at [189, 187] on div "To activate drag with keyboard, press Alt + Enter. Once in keyboard drag state,…" at bounding box center [174, 185] width 223 height 239
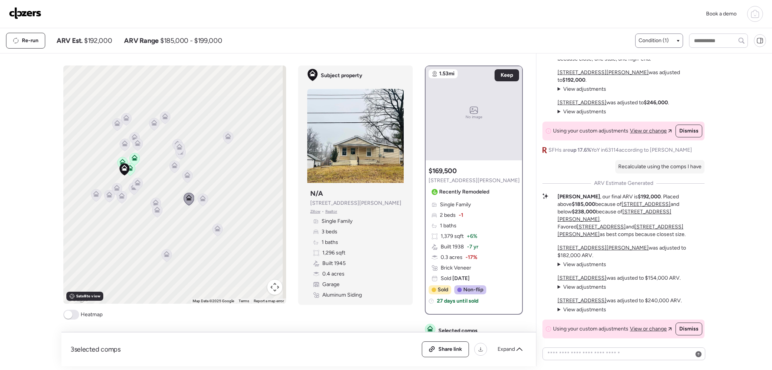
drag, startPoint x: 208, startPoint y: 178, endPoint x: 158, endPoint y: 175, distance: 49.8
click at [158, 175] on div "To activate drag with keyboard, press Alt + Enter. Once in keyboard drag state,…" at bounding box center [174, 185] width 223 height 239
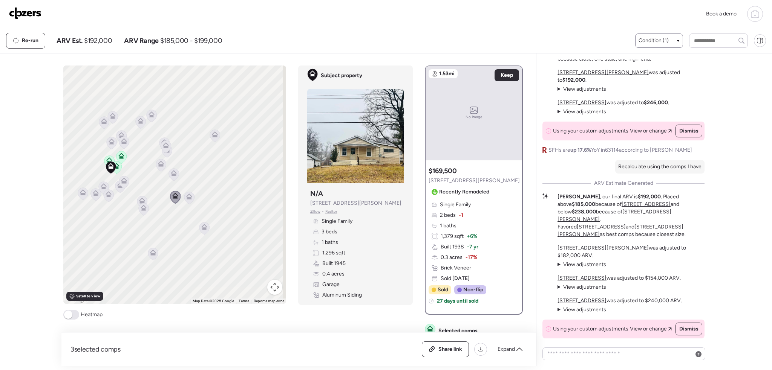
click at [190, 196] on icon at bounding box center [189, 198] width 10 height 12
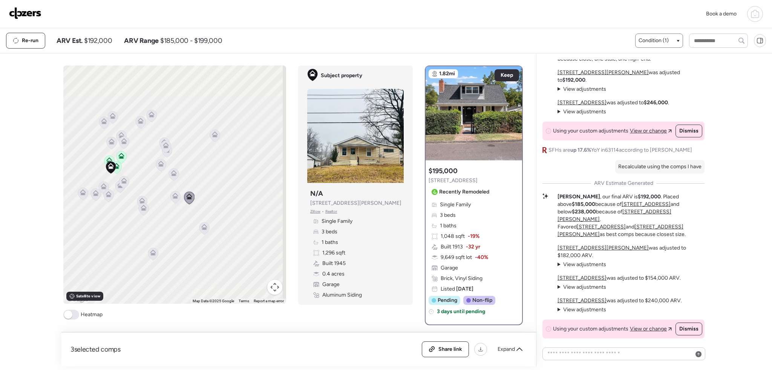
click at [173, 197] on icon at bounding box center [175, 197] width 5 height 2
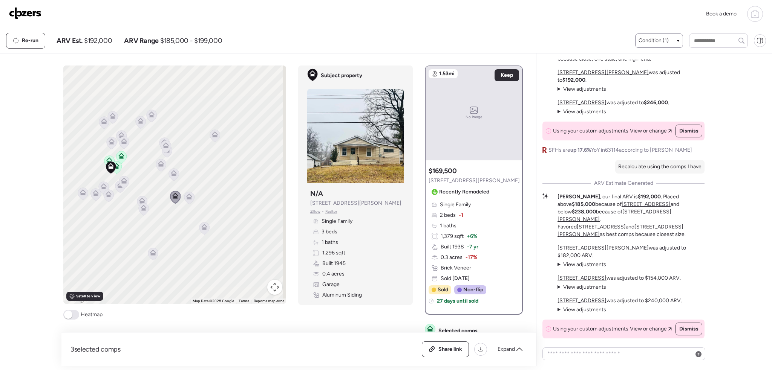
click at [176, 173] on icon at bounding box center [174, 174] width 10 height 12
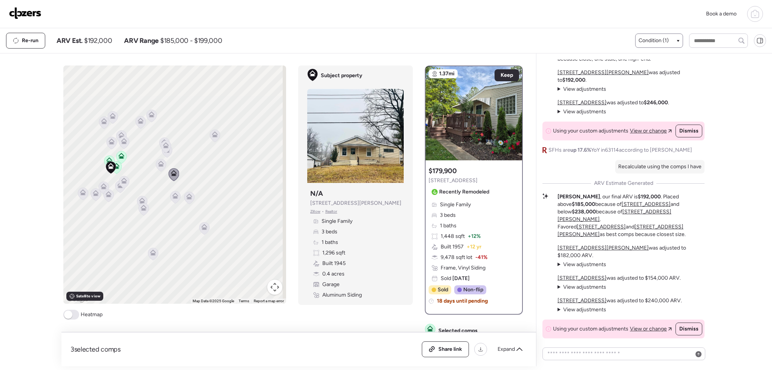
click at [189, 197] on icon at bounding box center [189, 197] width 6 height 6
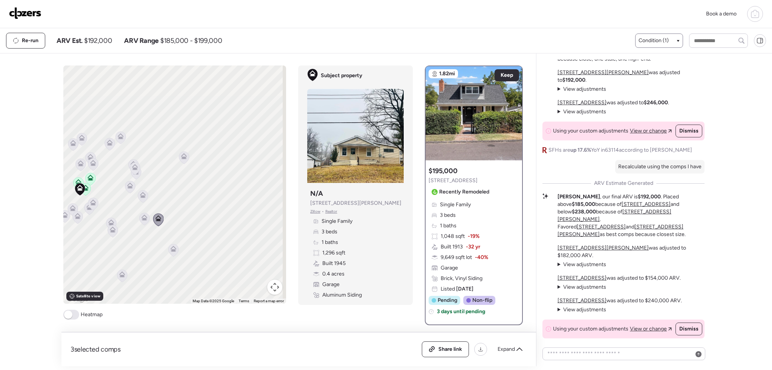
drag, startPoint x: 245, startPoint y: 171, endPoint x: 210, endPoint y: 194, distance: 41.3
click at [210, 194] on div "To activate drag with keyboard, press Alt + Enter. Once in keyboard drag state,…" at bounding box center [174, 185] width 223 height 239
click at [185, 158] on icon at bounding box center [184, 158] width 10 height 12
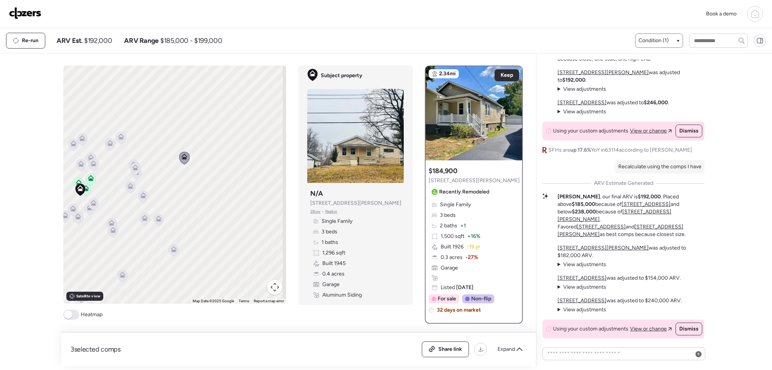
click at [143, 199] on icon at bounding box center [143, 197] width 10 height 12
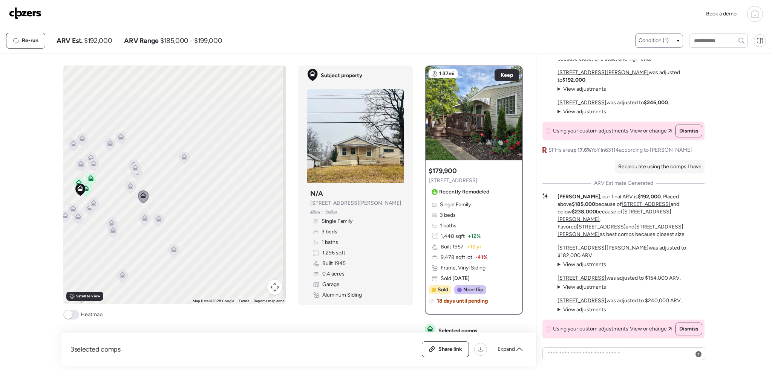
click at [142, 219] on icon at bounding box center [145, 218] width 6 height 6
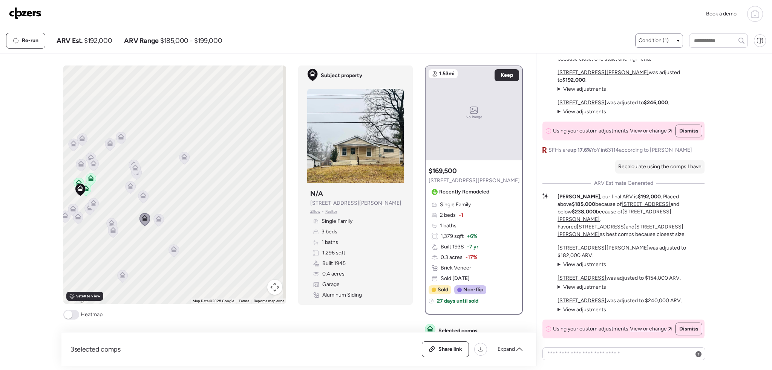
click at [128, 187] on icon at bounding box center [130, 188] width 5 height 2
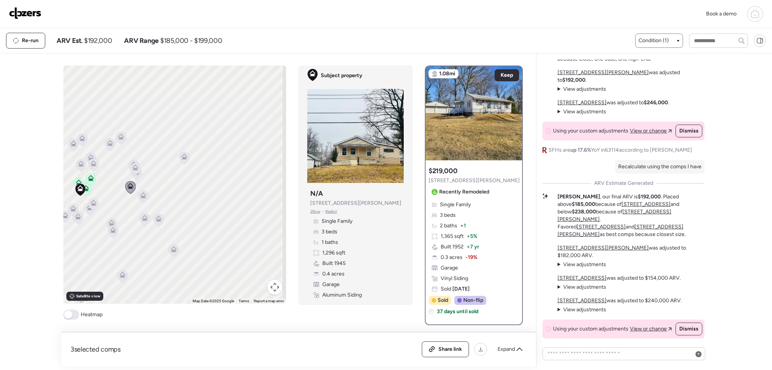
click at [136, 171] on icon at bounding box center [135, 169] width 10 height 12
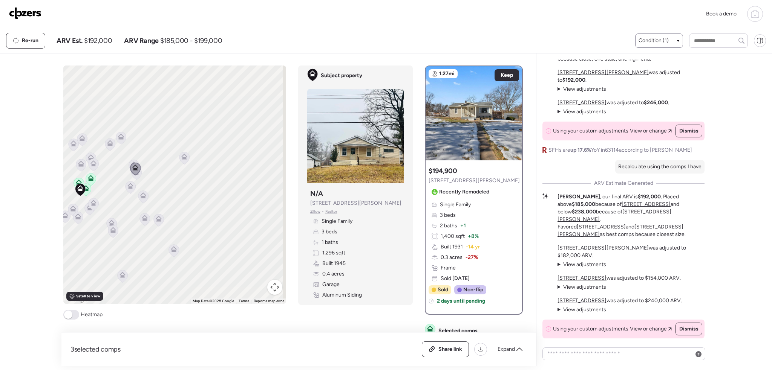
click at [127, 188] on icon at bounding box center [130, 186] width 6 height 6
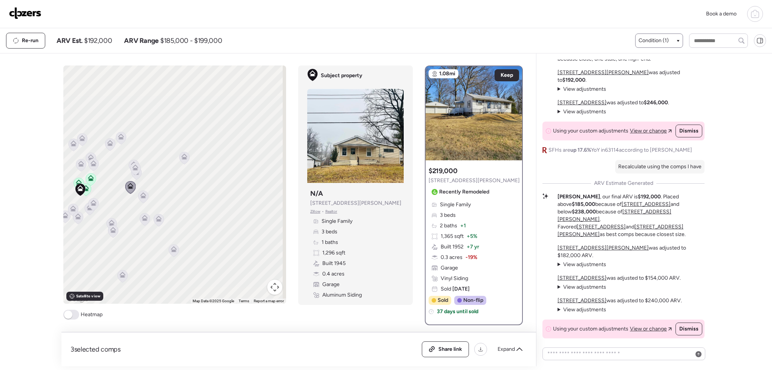
click at [173, 250] on icon at bounding box center [174, 249] width 6 height 6
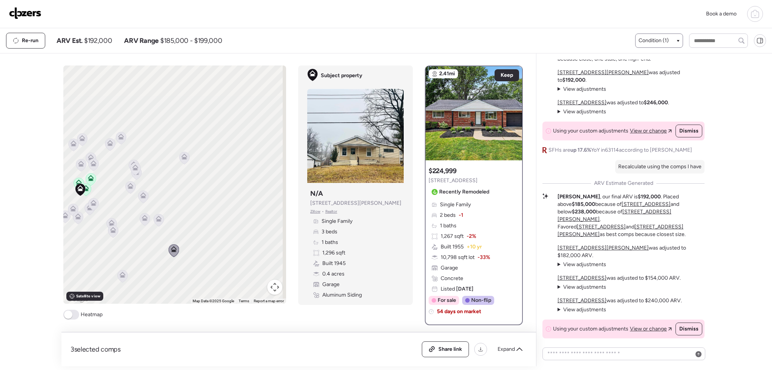
click at [154, 219] on icon at bounding box center [159, 220] width 10 height 12
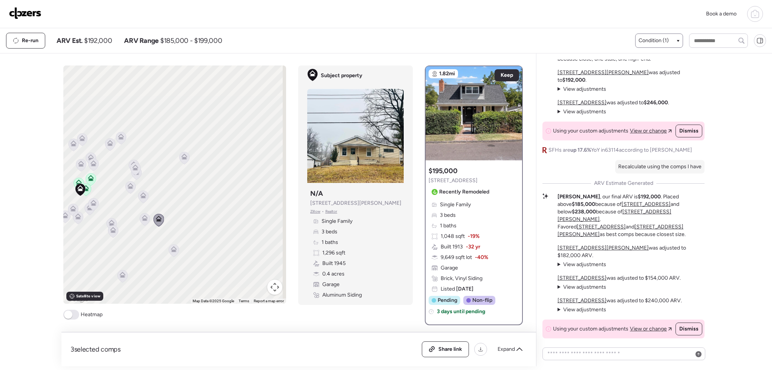
click at [143, 219] on icon at bounding box center [144, 220] width 5 height 2
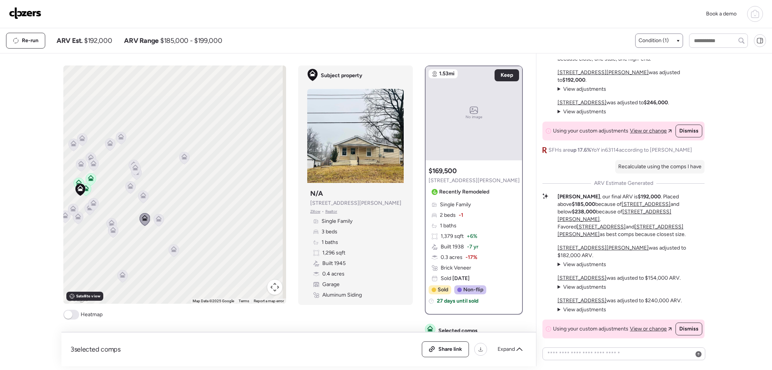
click at [143, 199] on icon at bounding box center [143, 197] width 10 height 12
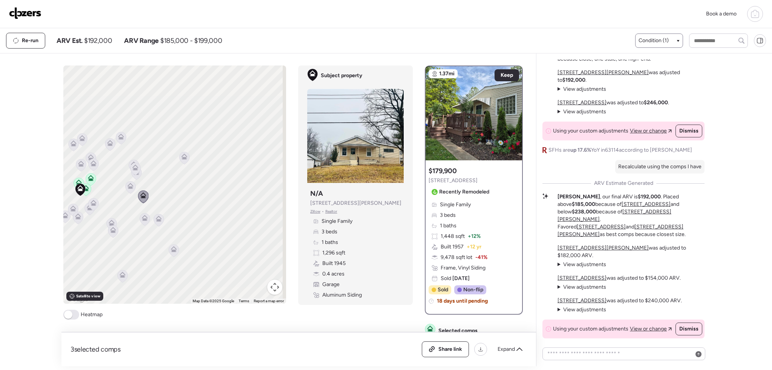
click at [159, 220] on icon at bounding box center [158, 220] width 5 height 2
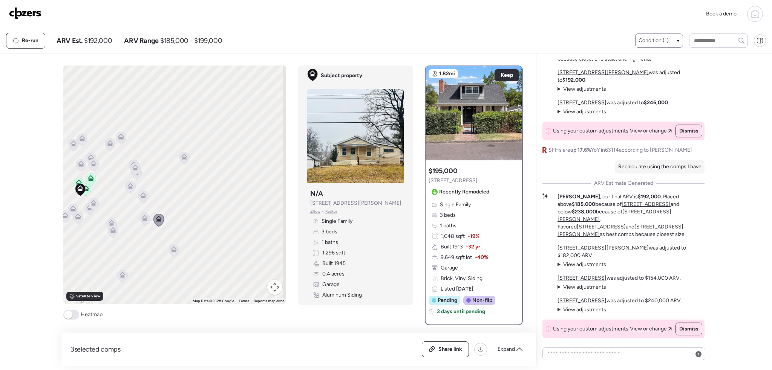
click at [146, 221] on icon at bounding box center [145, 219] width 10 height 12
